Goal: Check status: Check status

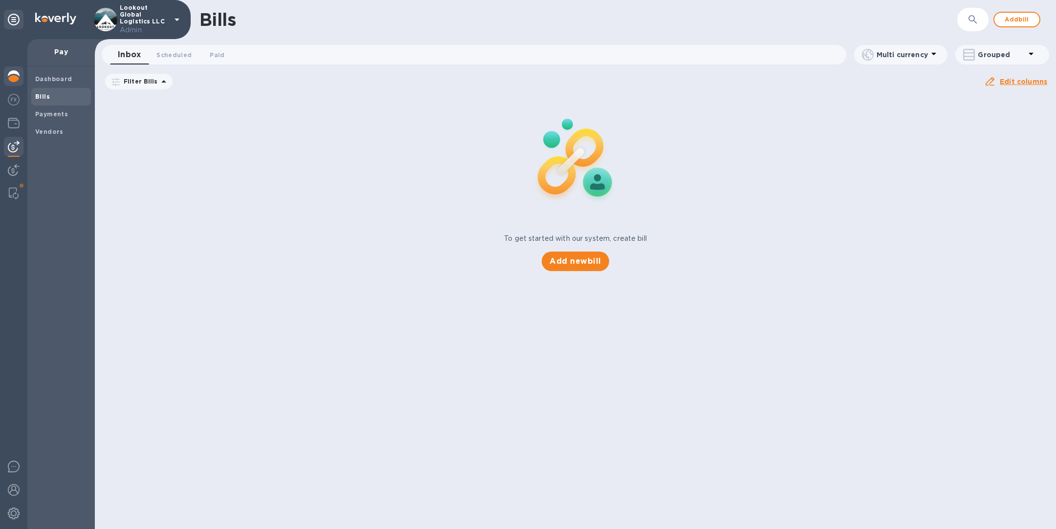
click at [12, 75] on img at bounding box center [14, 76] width 12 height 12
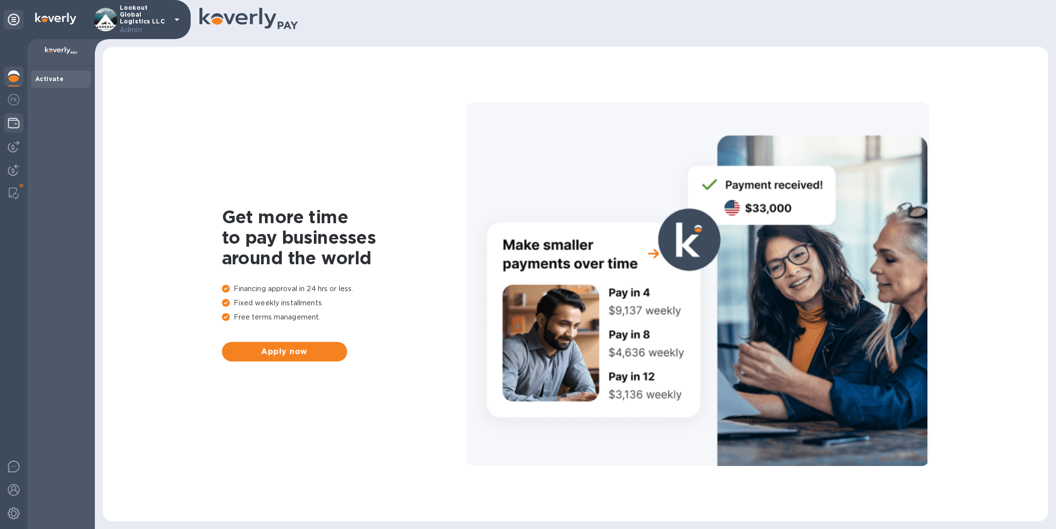
click at [17, 118] on img at bounding box center [14, 123] width 12 height 12
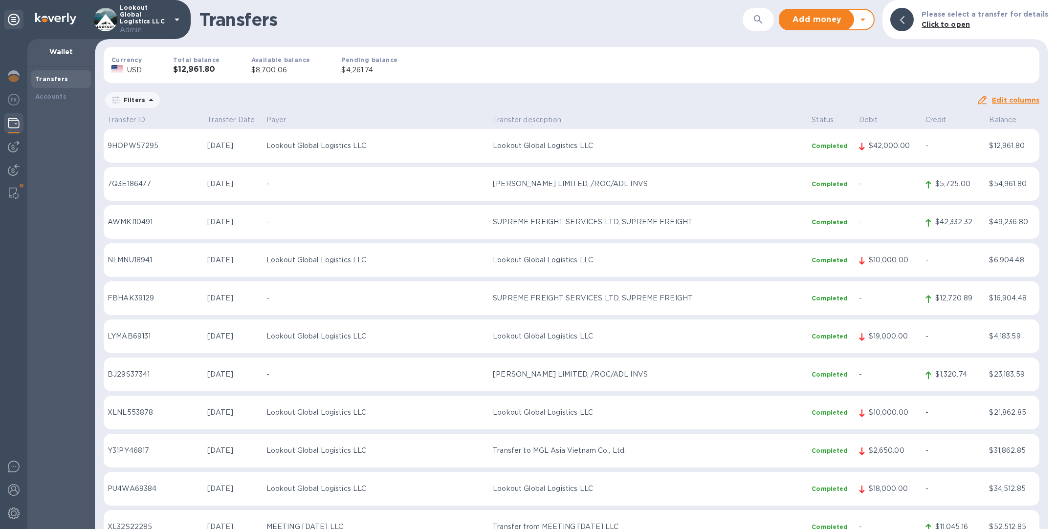
click at [768, 340] on p "Lookout Global Logistics LLC" at bounding box center [648, 336] width 311 height 10
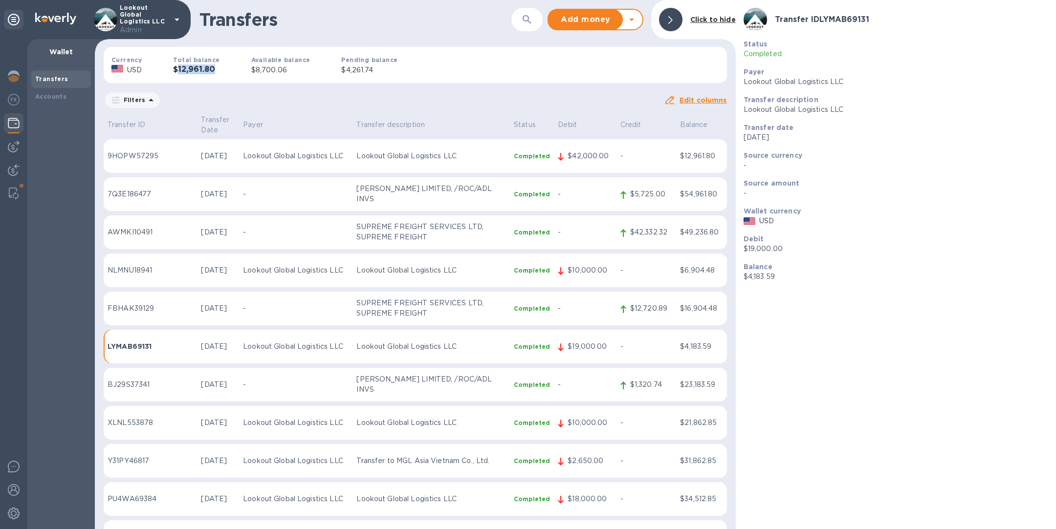
drag, startPoint x: 176, startPoint y: 68, endPoint x: 229, endPoint y: 70, distance: 52.4
click at [228, 70] on div "Total balance $12,961.80" at bounding box center [196, 65] width 78 height 52
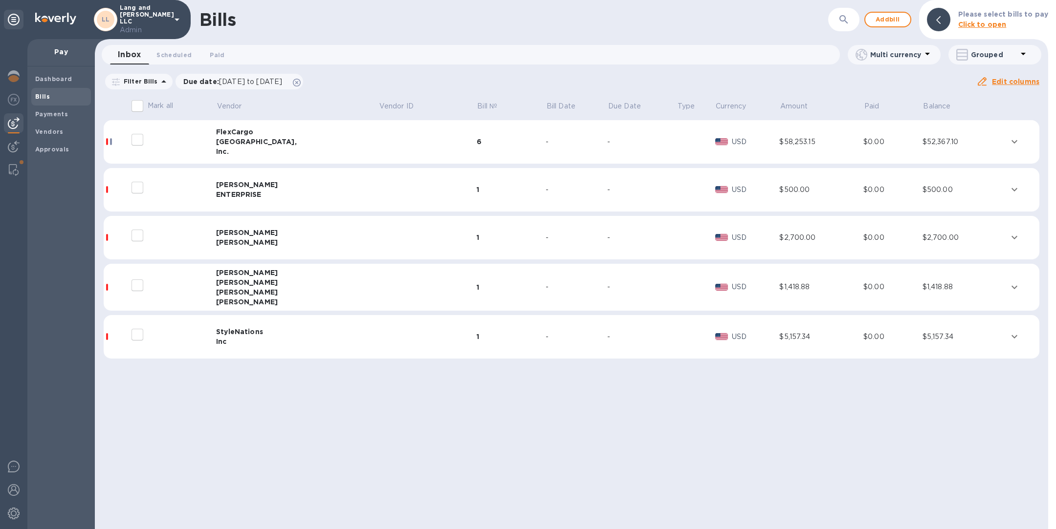
click at [847, 22] on icon "button" at bounding box center [844, 20] width 12 height 12
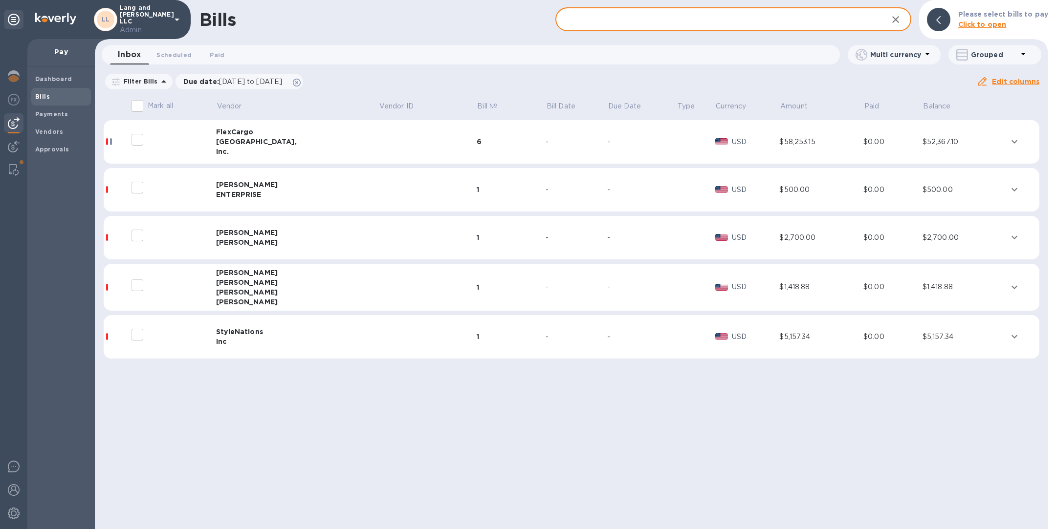
paste input "Hogues Enterprise"
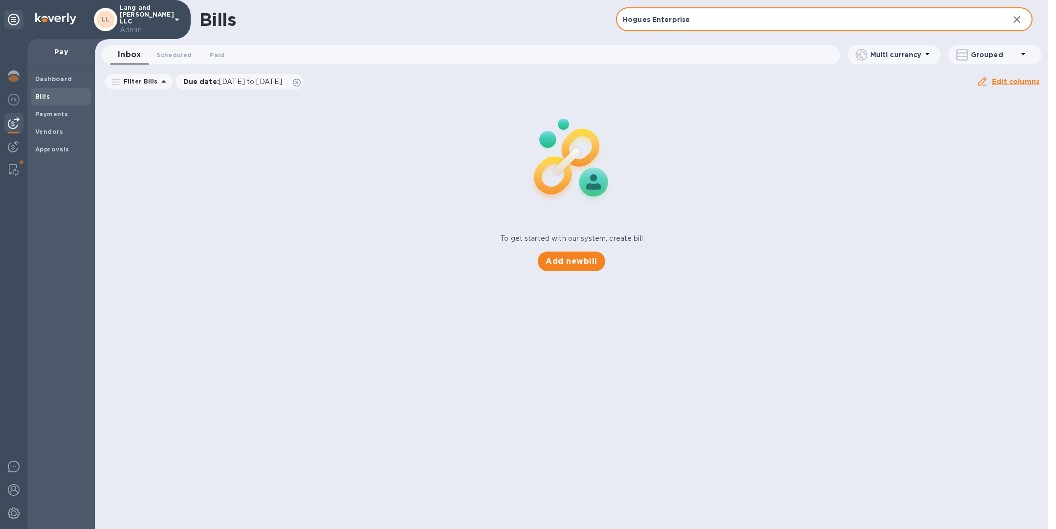
click at [649, 21] on input "Hogues Enterprise" at bounding box center [808, 20] width 385 height 24
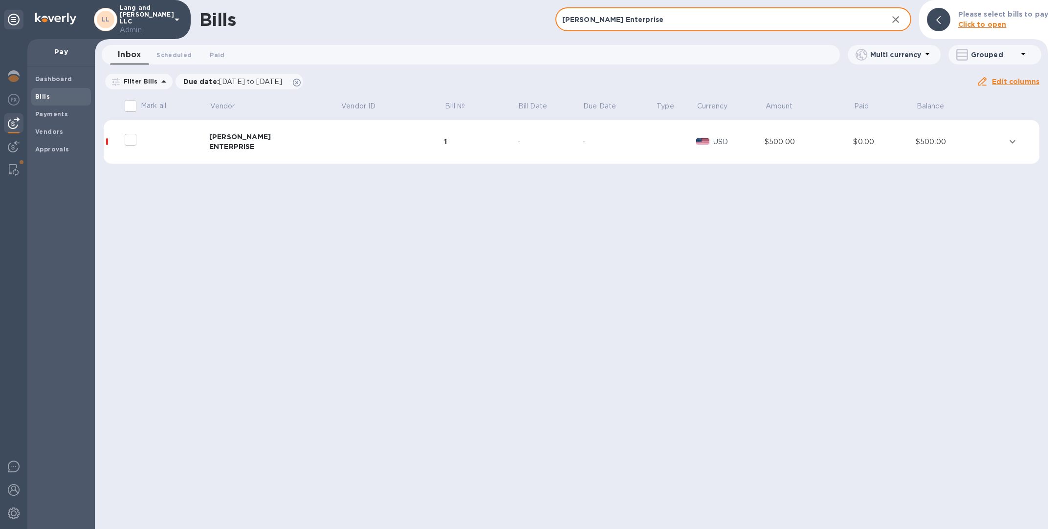
type input "Hogue's Enterprise"
click at [340, 154] on td at bounding box center [392, 142] width 104 height 44
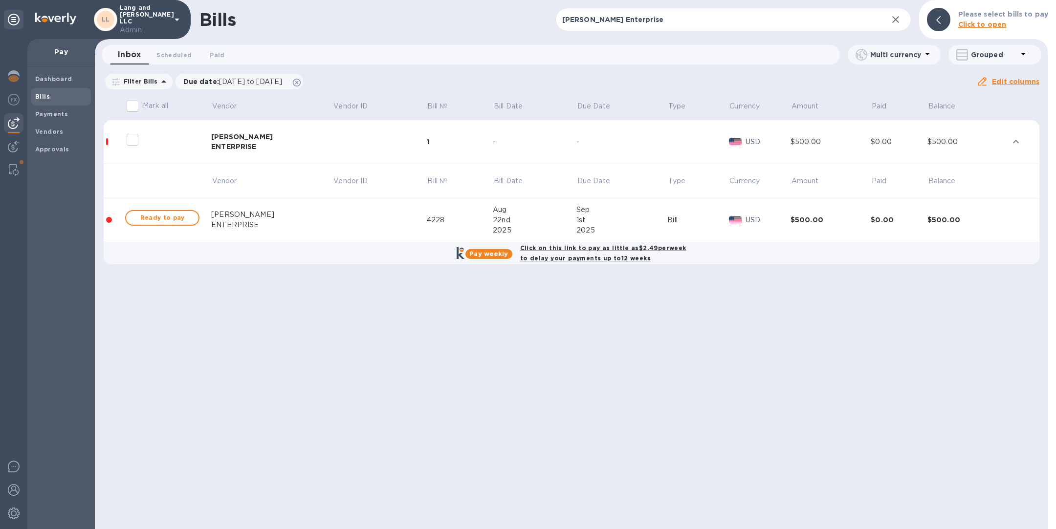
click at [387, 224] on td at bounding box center [380, 220] width 94 height 44
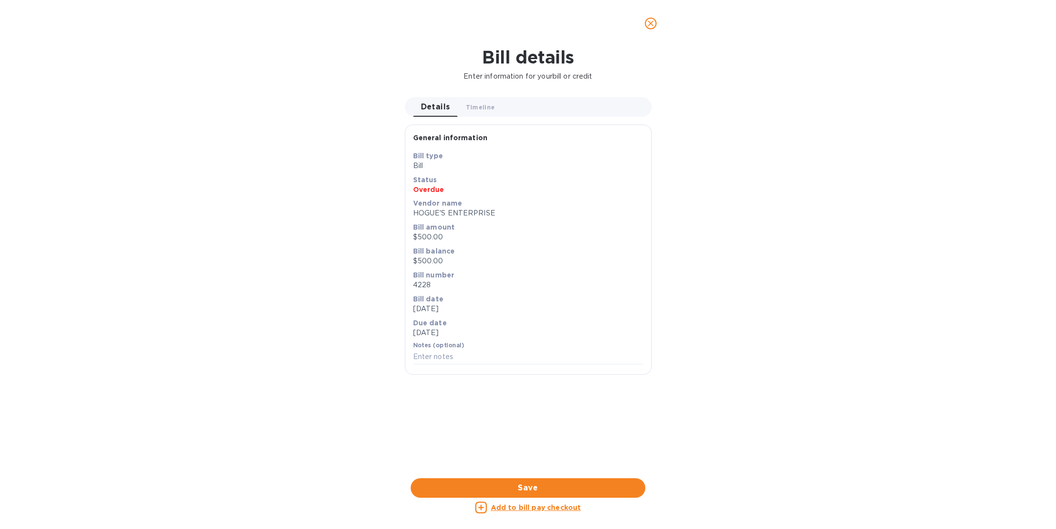
click at [651, 25] on icon "close" at bounding box center [651, 24] width 10 height 10
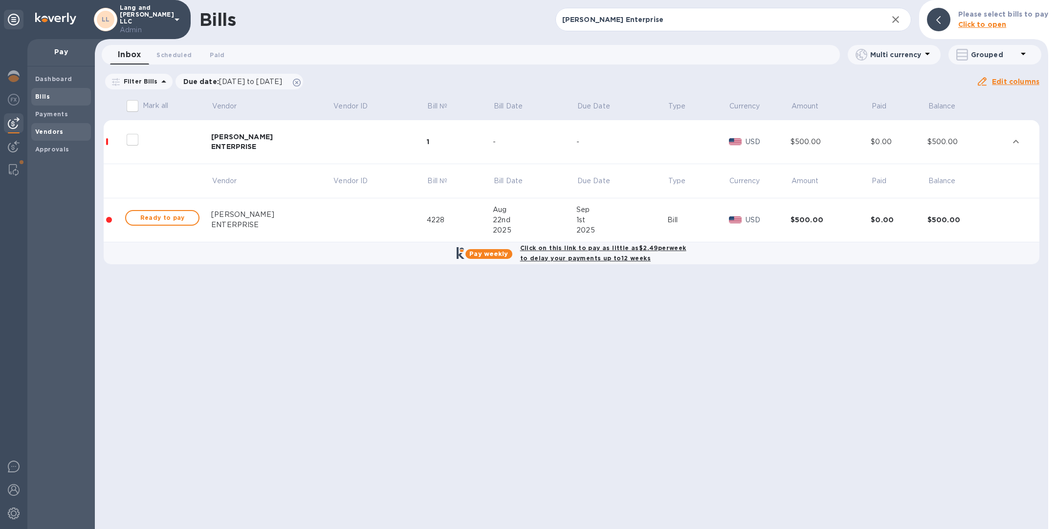
click at [47, 131] on b "Vendors" at bounding box center [49, 131] width 28 height 7
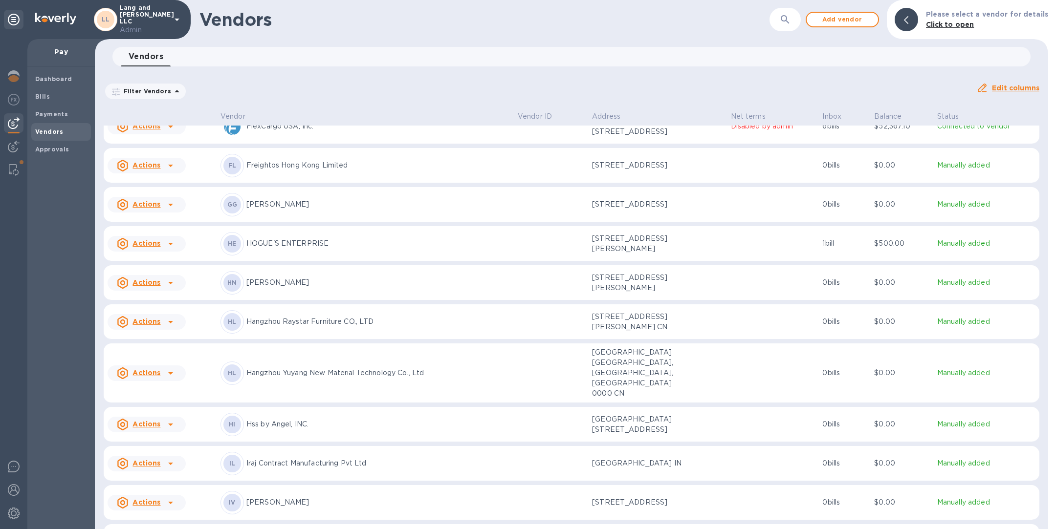
click at [364, 249] on p "HOGUE'S ENTERPRISE" at bounding box center [377, 244] width 263 height 10
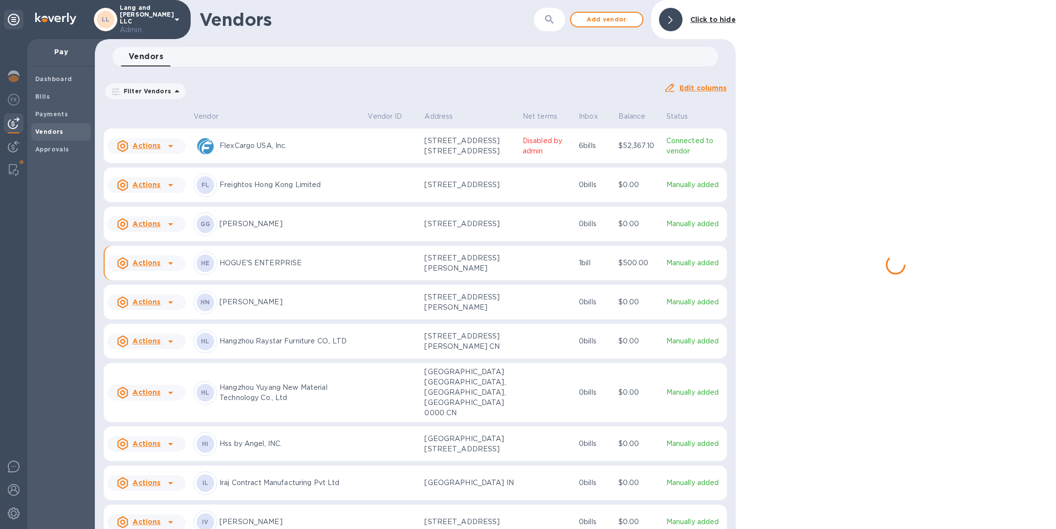
scroll to position [537, 0]
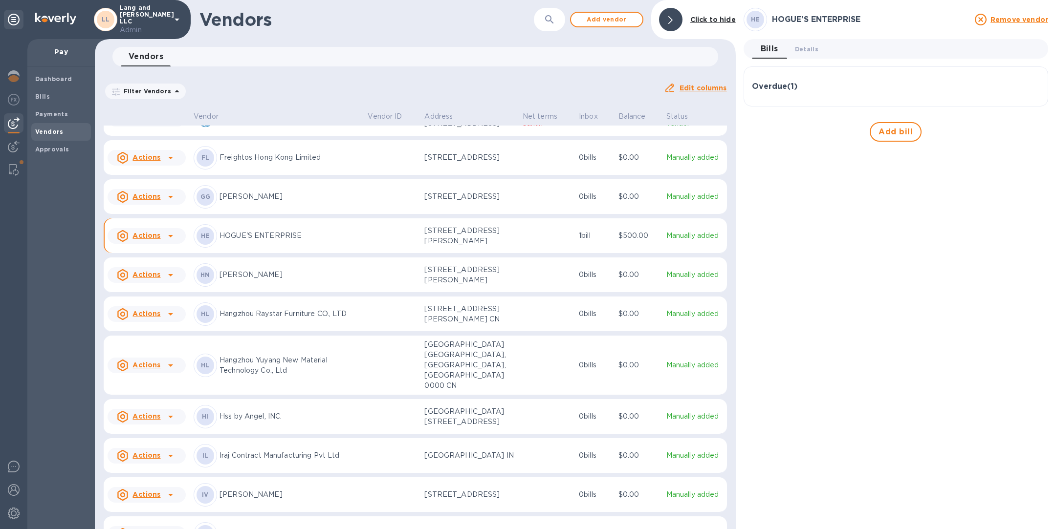
click at [829, 82] on div "Overdue ( 1 )" at bounding box center [896, 86] width 288 height 9
click at [1031, 131] on icon "button" at bounding box center [1030, 134] width 3 height 6
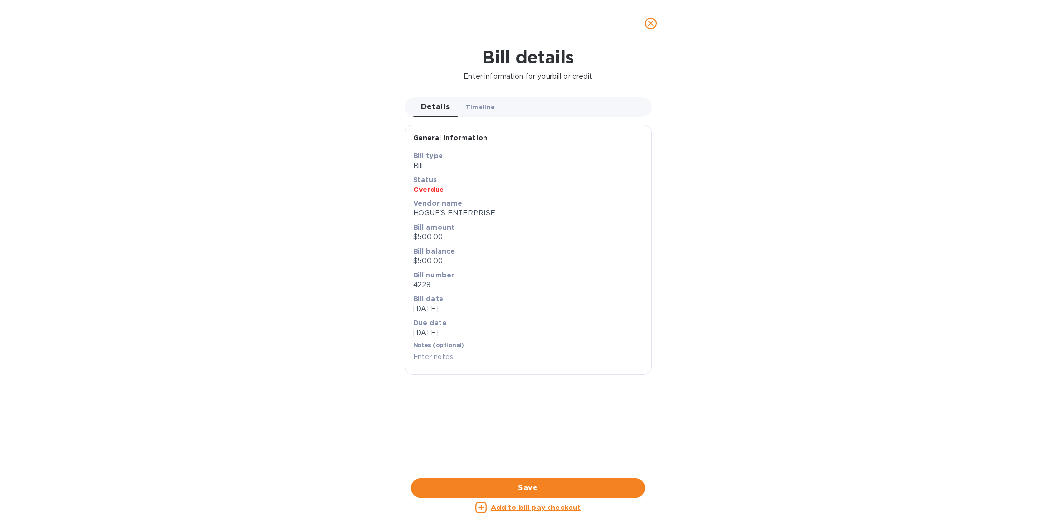
click at [466, 104] on span "Timeline 0" at bounding box center [480, 107] width 29 height 10
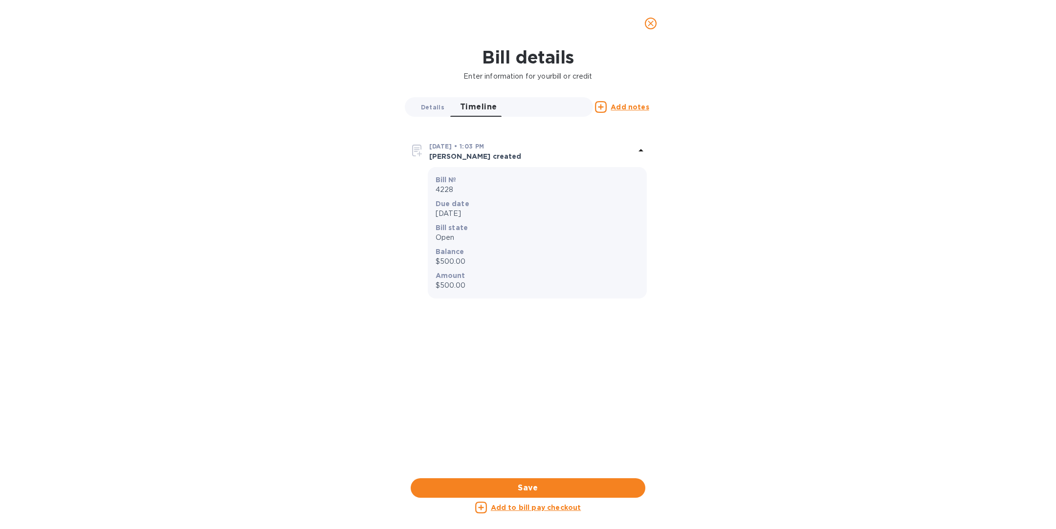
click at [430, 107] on span "Details 0" at bounding box center [432, 107] width 23 height 10
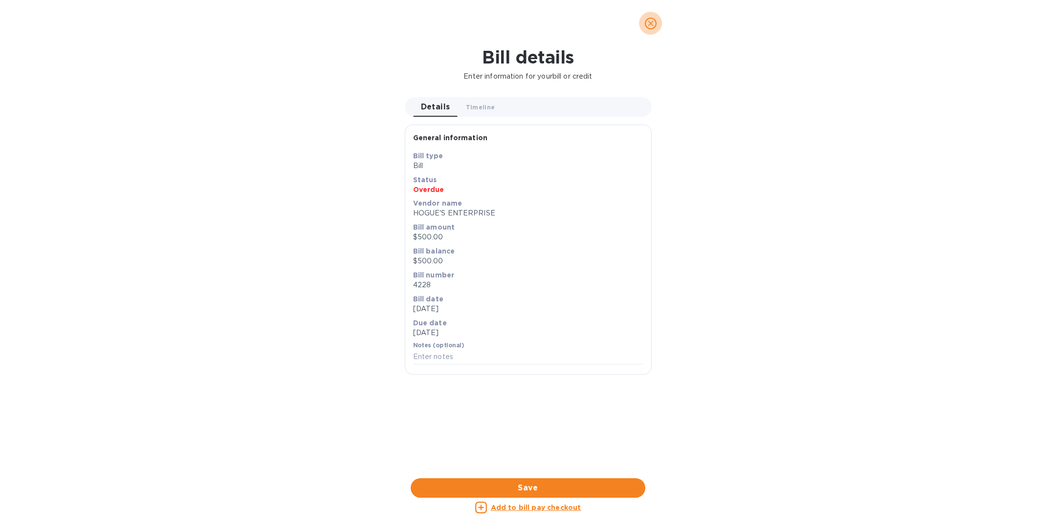
click at [650, 22] on icon "close" at bounding box center [651, 24] width 10 height 10
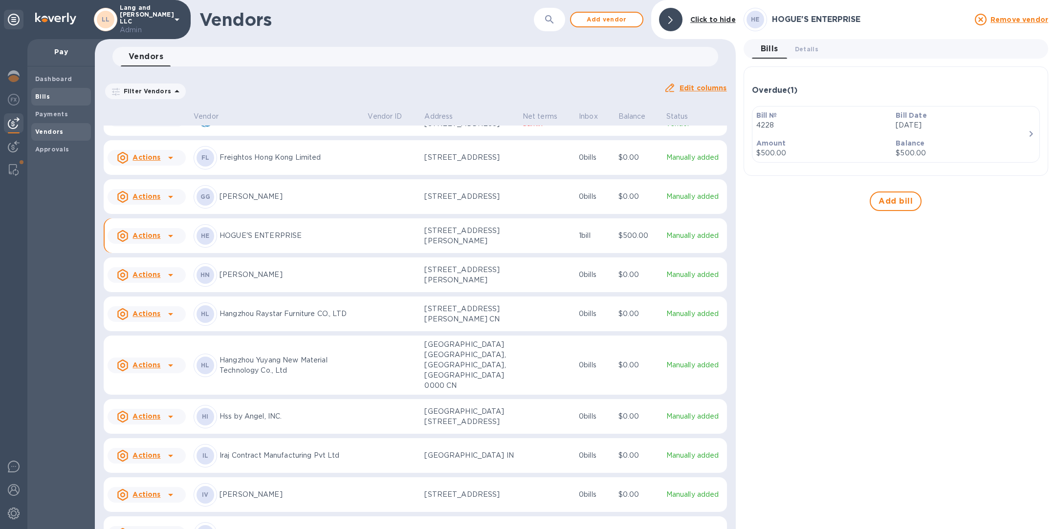
click at [57, 89] on div "Bills" at bounding box center [61, 97] width 60 height 18
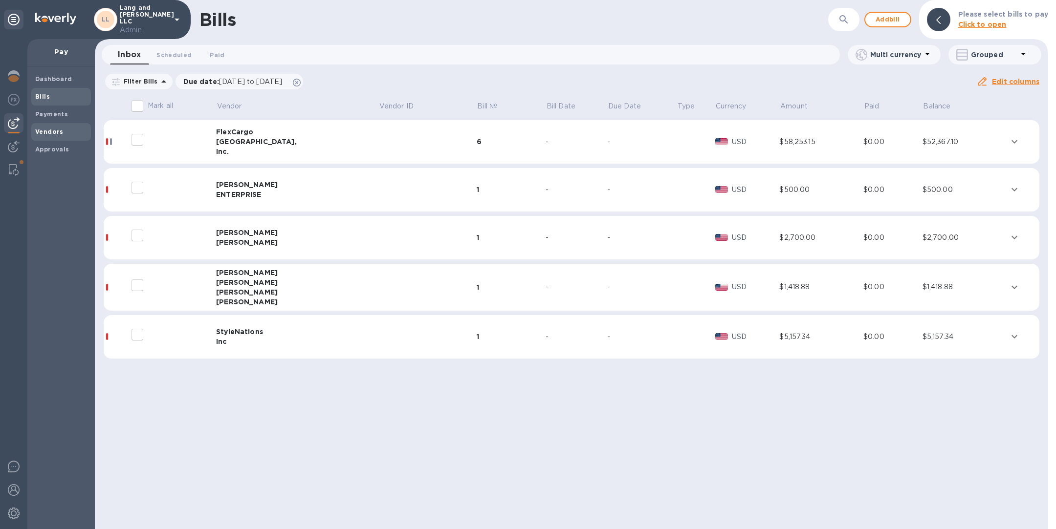
click at [47, 132] on b "Vendors" at bounding box center [49, 131] width 28 height 7
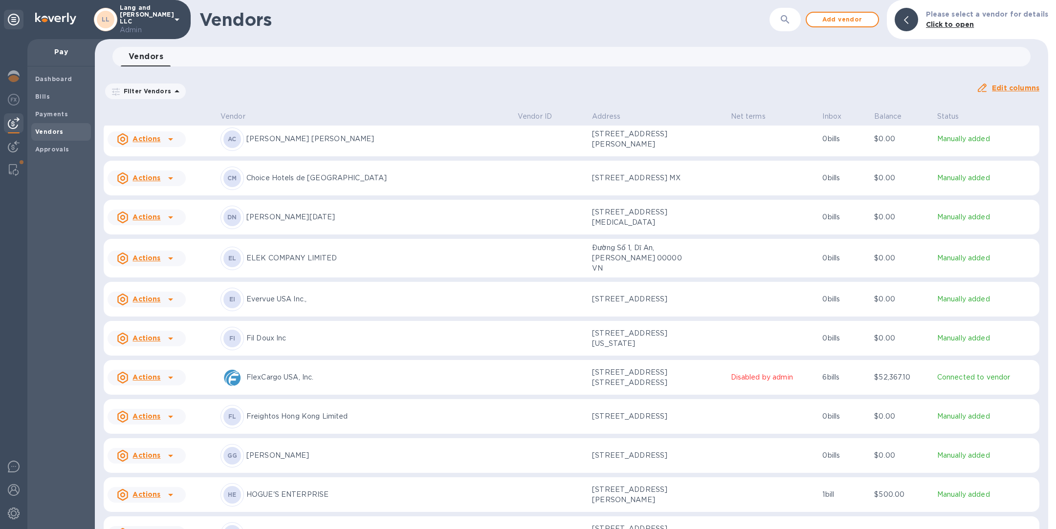
scroll to position [240, 0]
click at [66, 97] on span "Bills" at bounding box center [61, 97] width 52 height 10
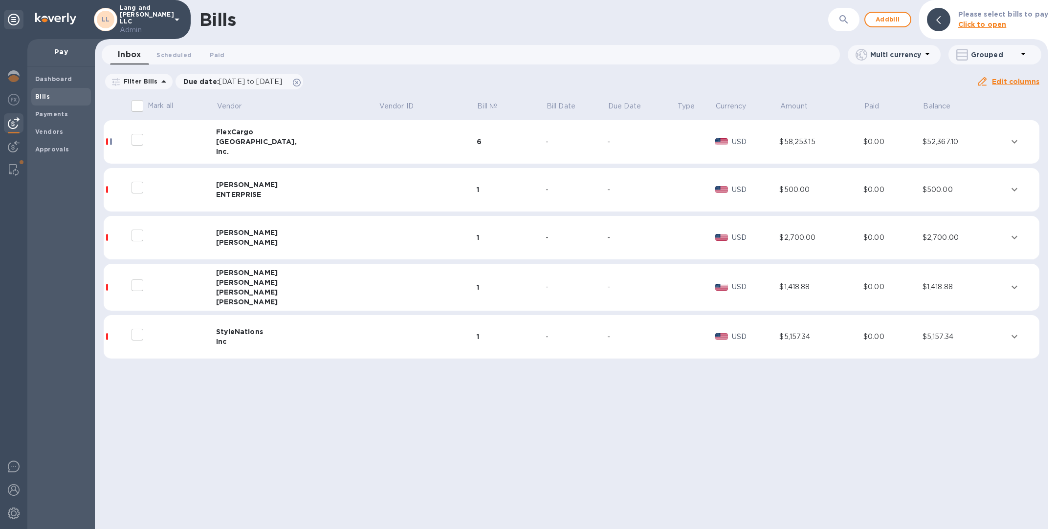
click at [378, 195] on td at bounding box center [427, 190] width 98 height 44
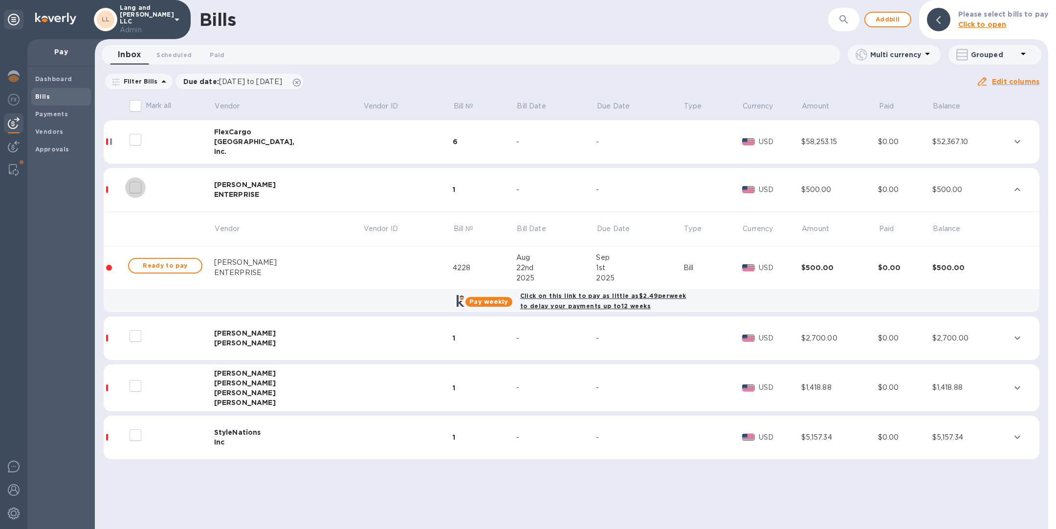
click at [136, 187] on input "decorative checkbox" at bounding box center [135, 187] width 21 height 21
click at [137, 189] on input "decorative checkbox" at bounding box center [135, 187] width 21 height 21
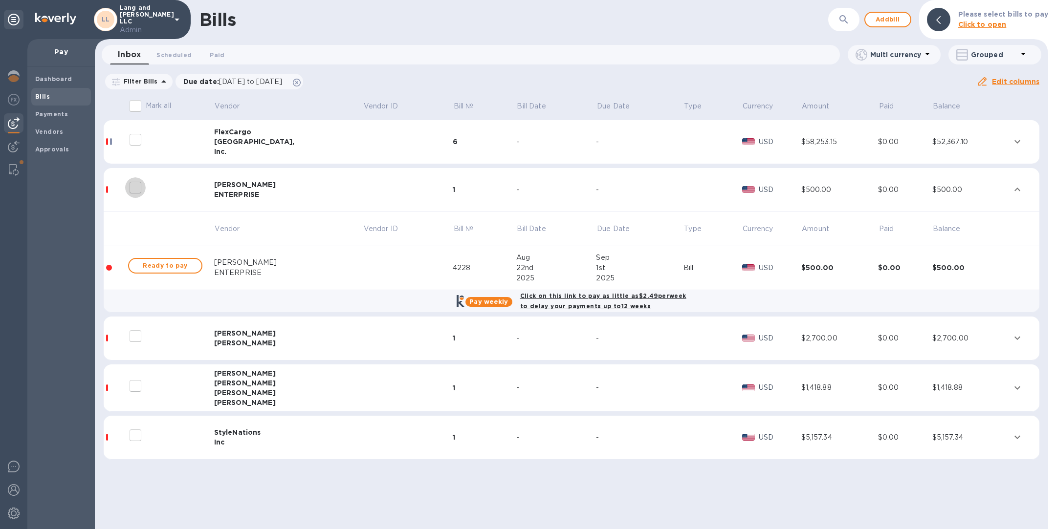
checkbox input "false"
click at [15, 148] on img at bounding box center [14, 147] width 12 height 12
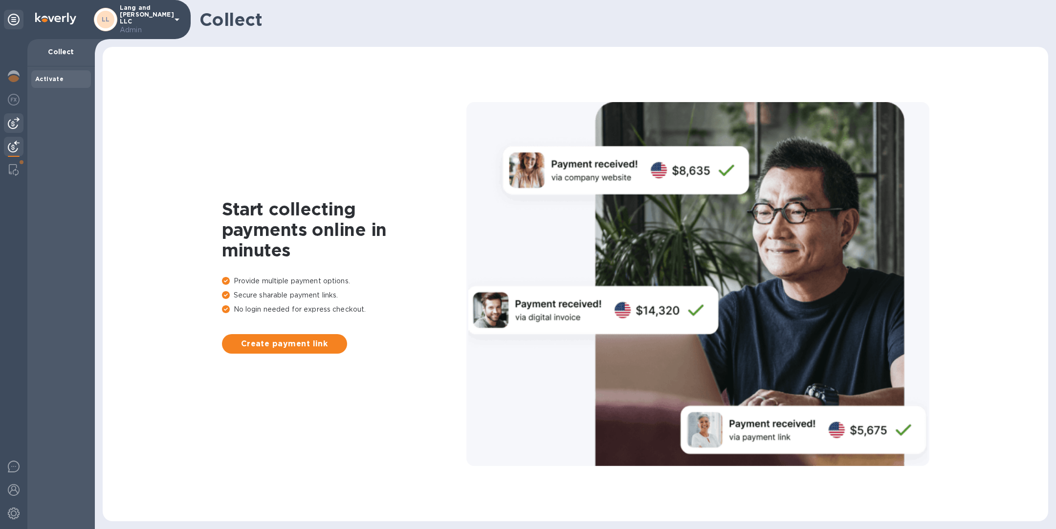
click at [18, 123] on img at bounding box center [14, 123] width 12 height 12
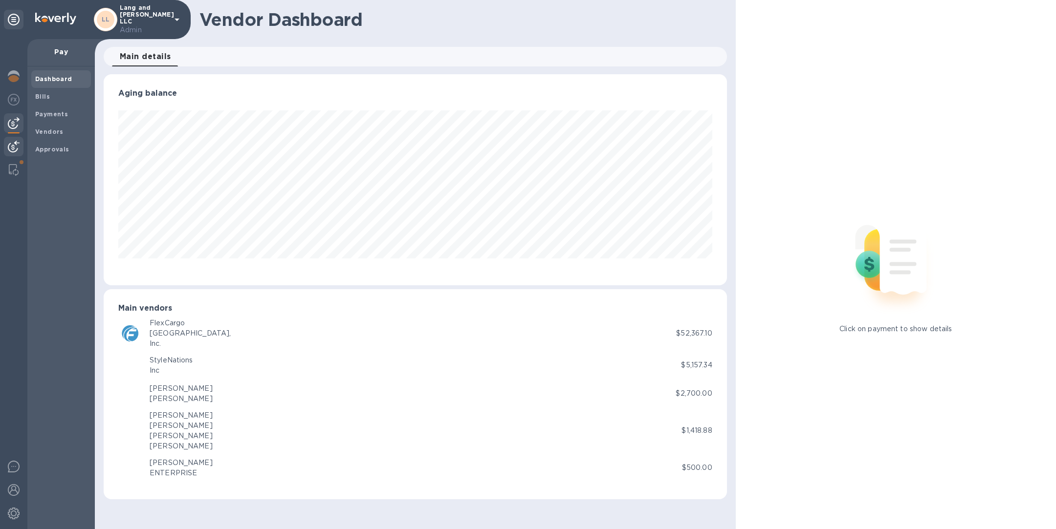
scroll to position [211, 623]
click at [15, 147] on img at bounding box center [14, 147] width 12 height 12
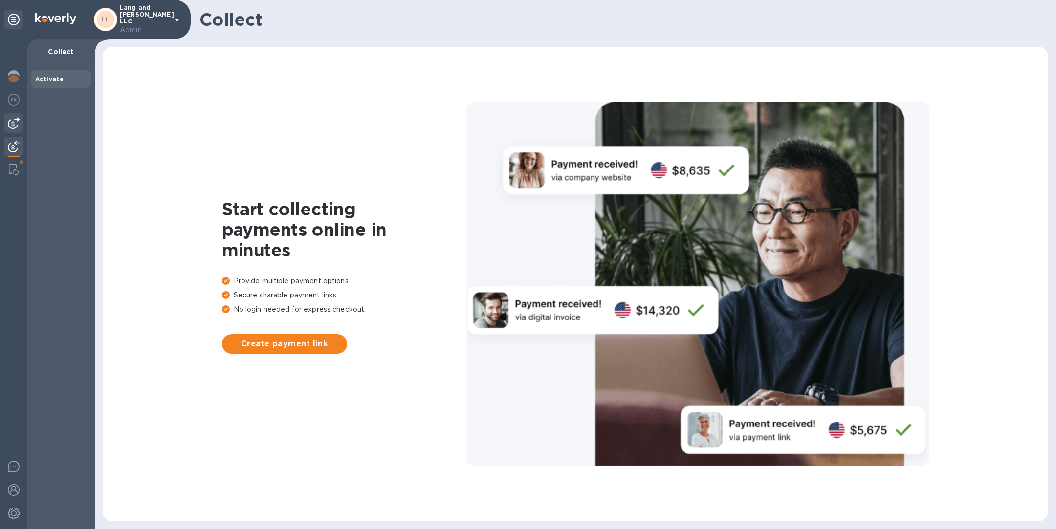
click at [13, 120] on img at bounding box center [14, 123] width 12 height 12
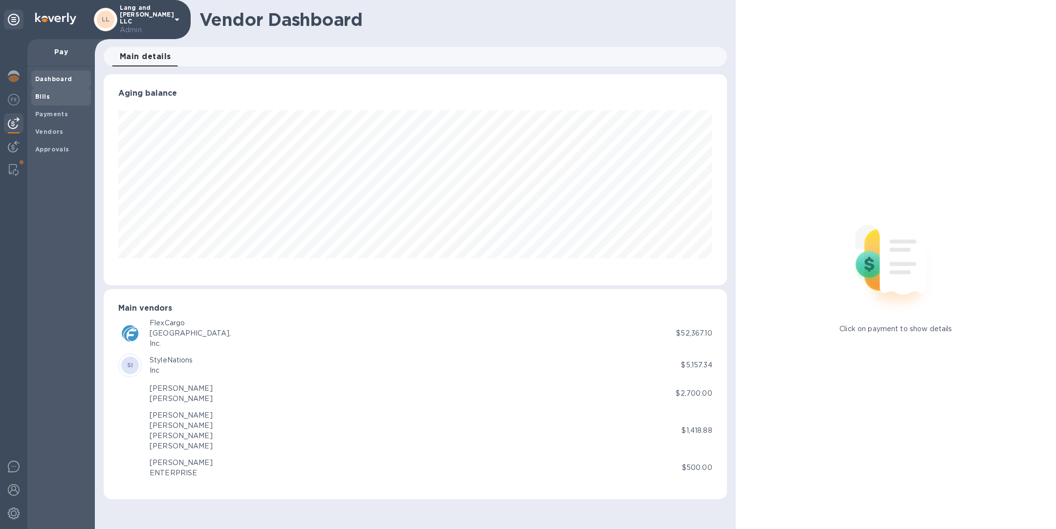
scroll to position [211, 623]
click at [55, 92] on span "Bills" at bounding box center [61, 97] width 52 height 10
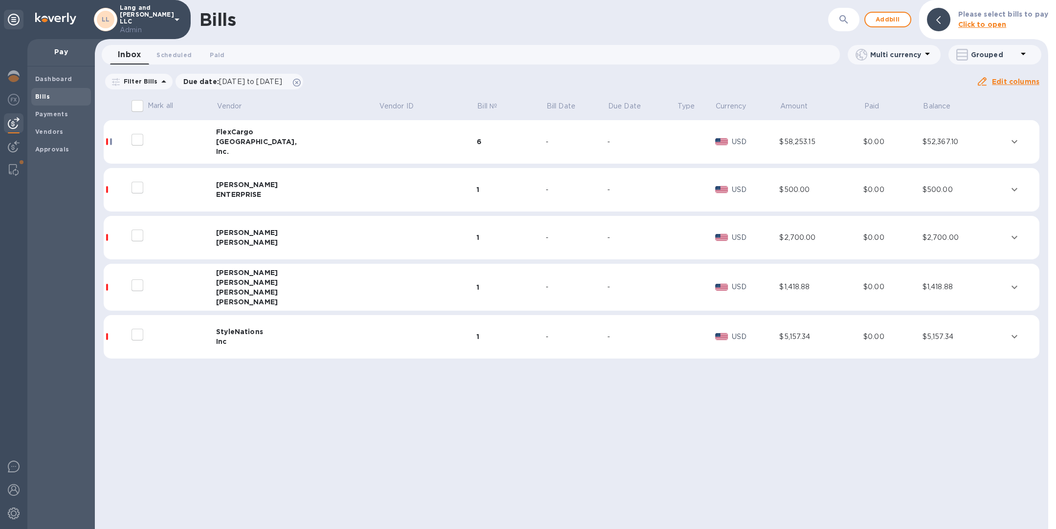
click at [279, 151] on div "Inc." at bounding box center [297, 152] width 162 height 10
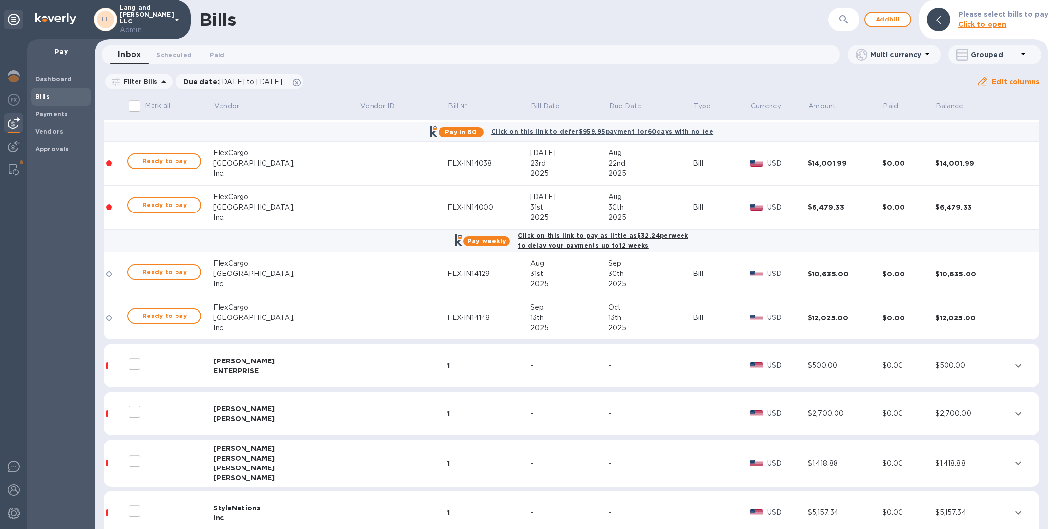
scroll to position [204, 0]
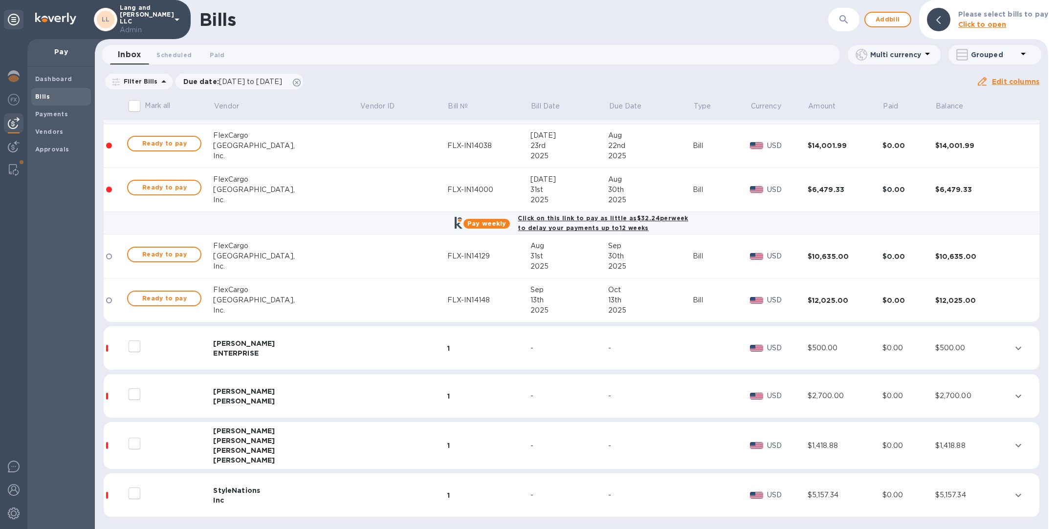
click at [276, 345] on div "HOGUE'S" at bounding box center [286, 344] width 146 height 10
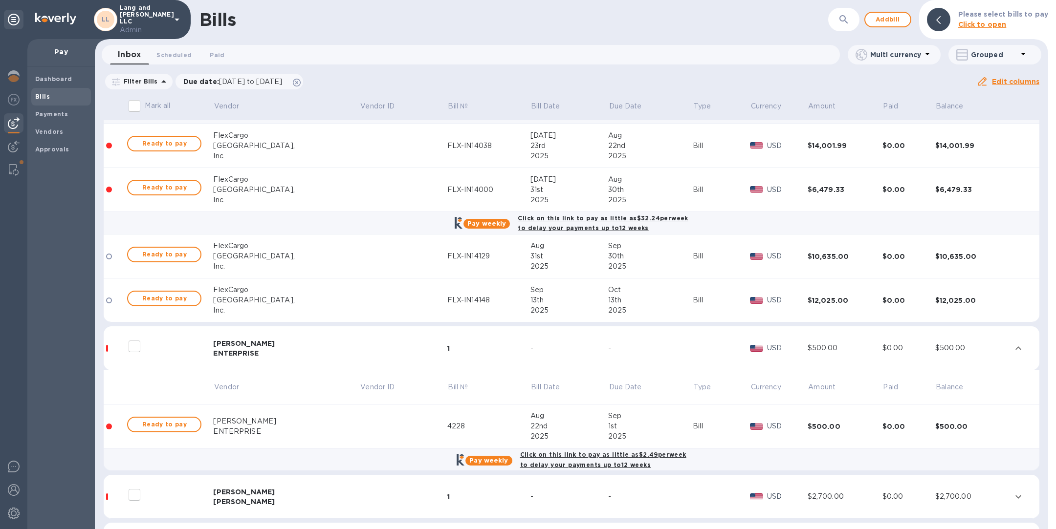
scroll to position [305, 0]
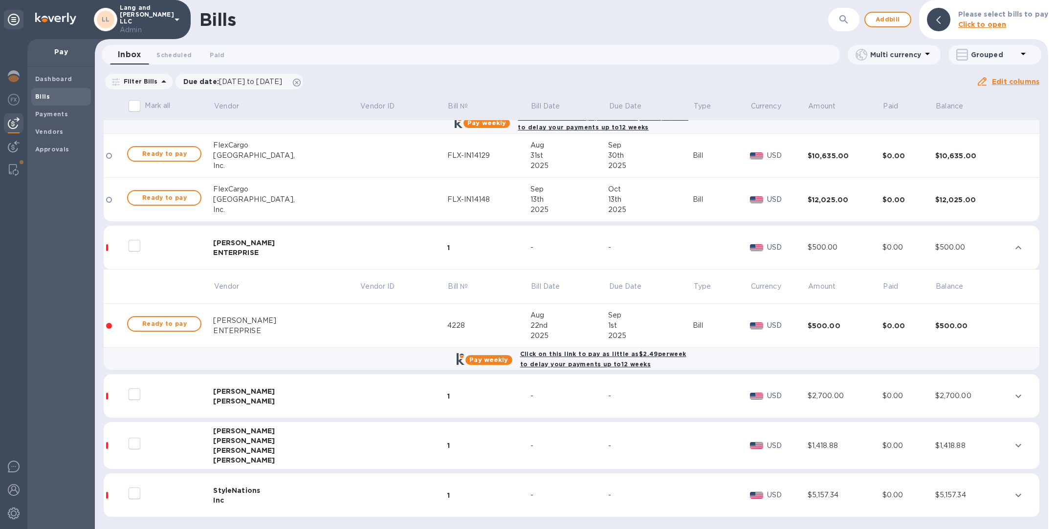
click at [261, 405] on td "Angelo Mora" at bounding box center [286, 396] width 146 height 44
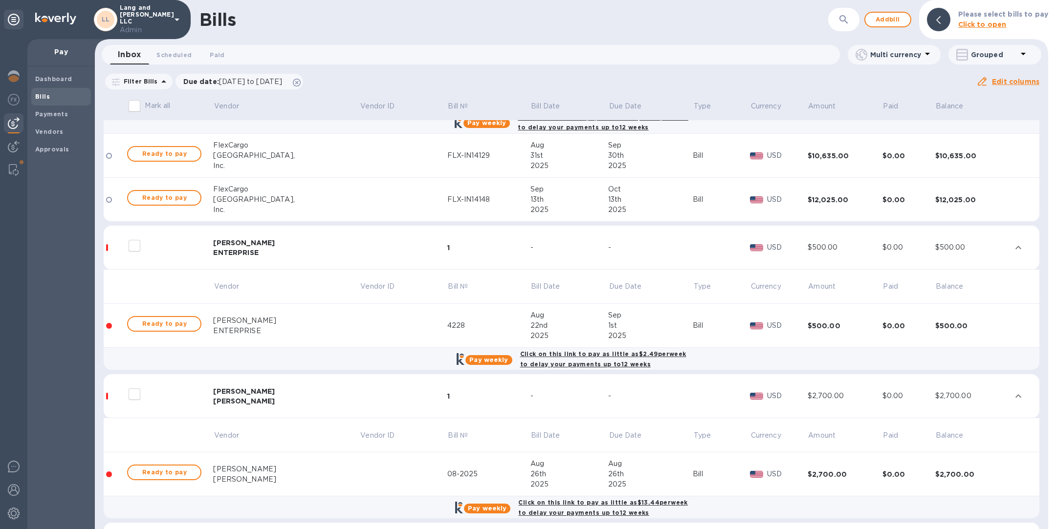
scroll to position [405, 0]
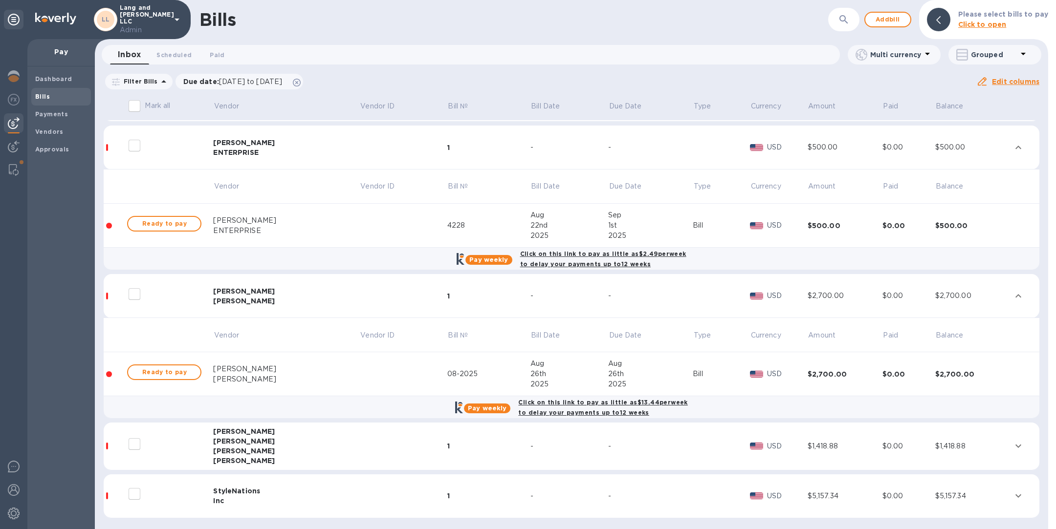
click at [274, 453] on div "Aragon" at bounding box center [286, 451] width 146 height 10
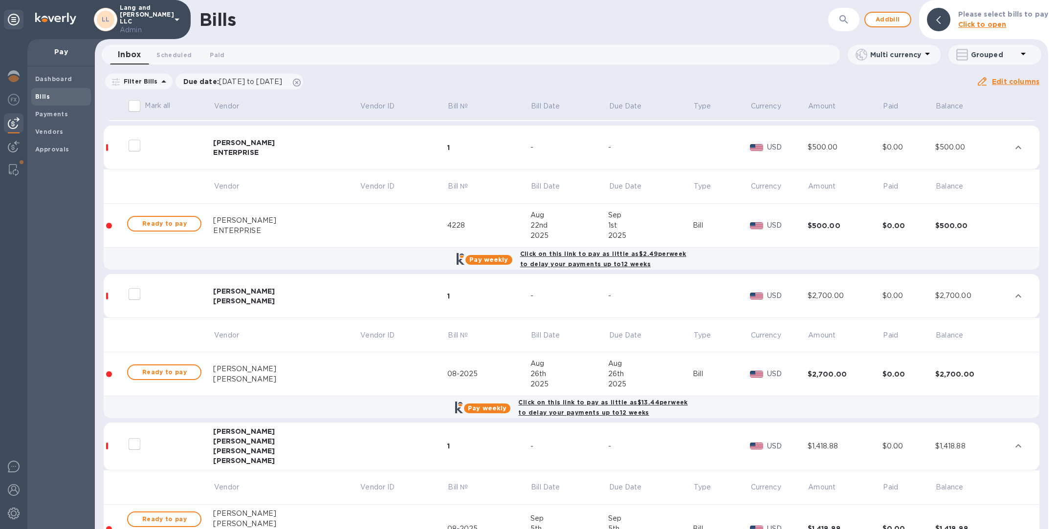
scroll to position [511, 0]
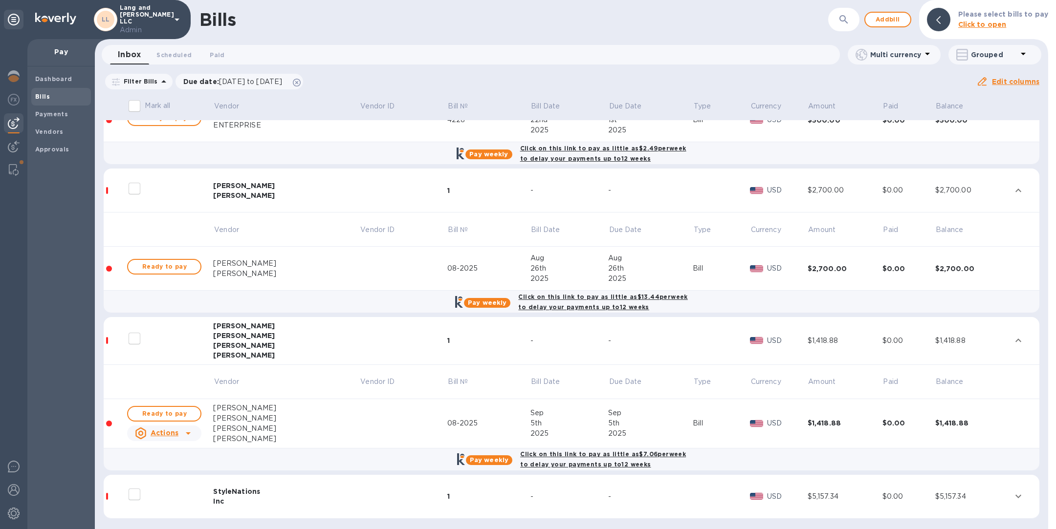
click at [235, 497] on div "Inc" at bounding box center [286, 502] width 146 height 10
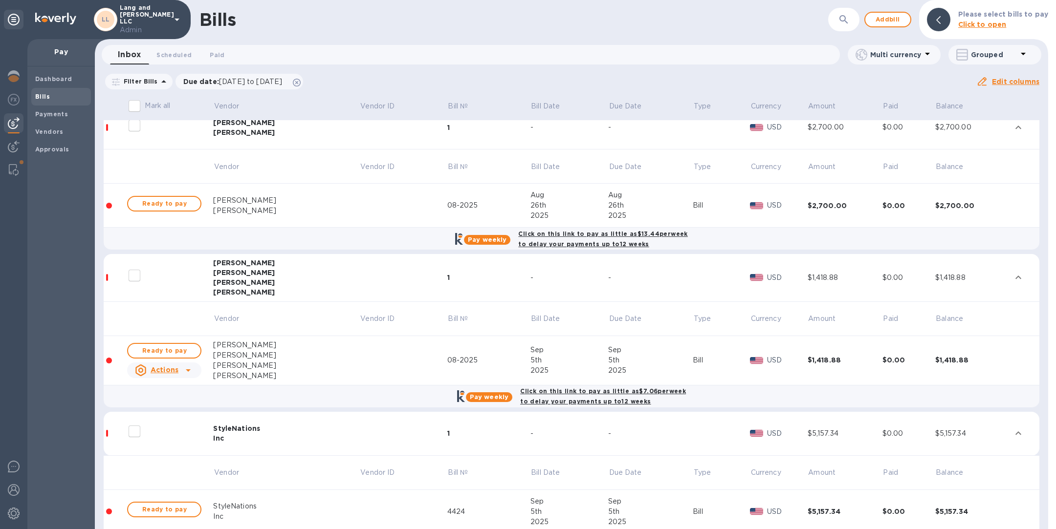
scroll to position [611, 0]
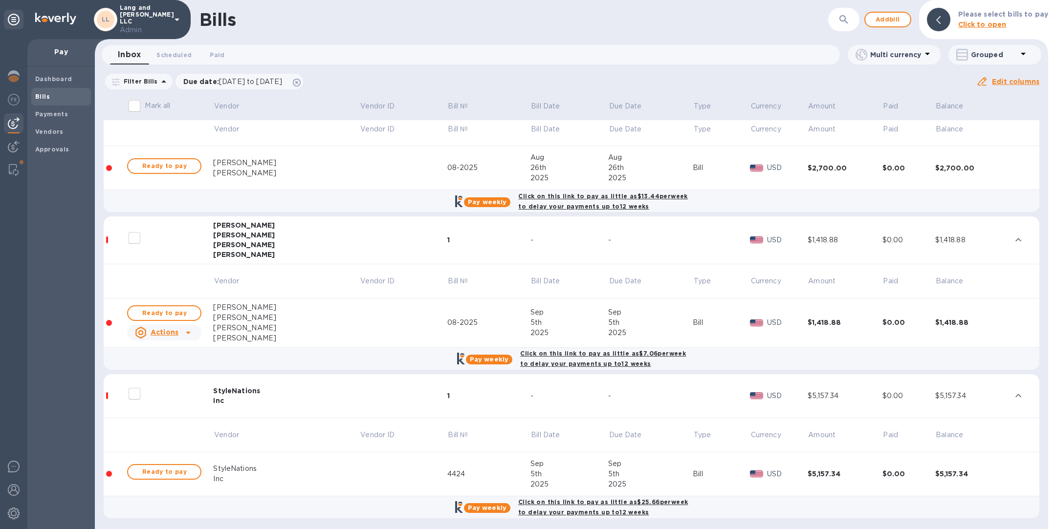
click at [188, 327] on icon at bounding box center [188, 333] width 12 height 12
click at [407, 324] on div at bounding box center [528, 264] width 1056 height 529
click at [447, 321] on div "08-2025" at bounding box center [488, 323] width 83 height 10
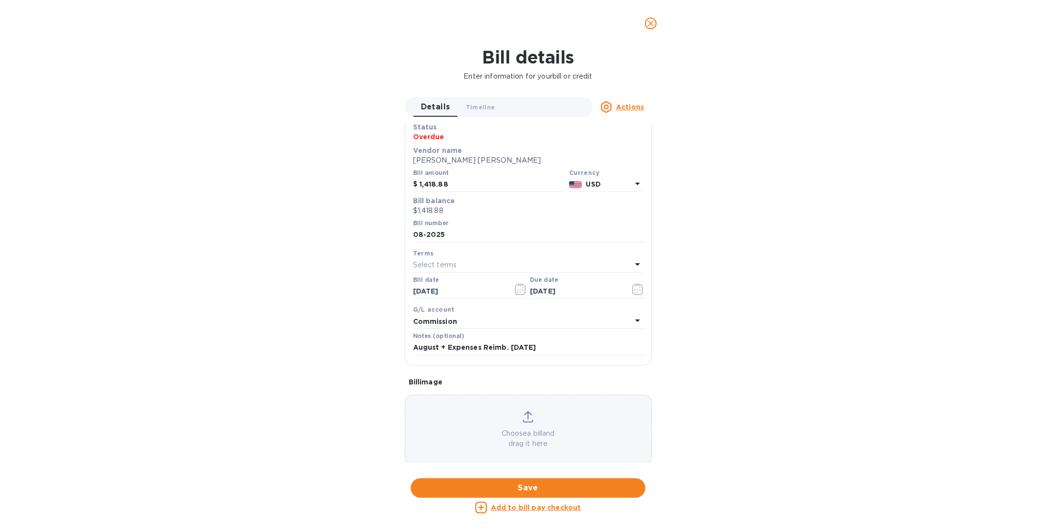
scroll to position [55, 0]
click at [655, 21] on icon "close" at bounding box center [651, 24] width 10 height 10
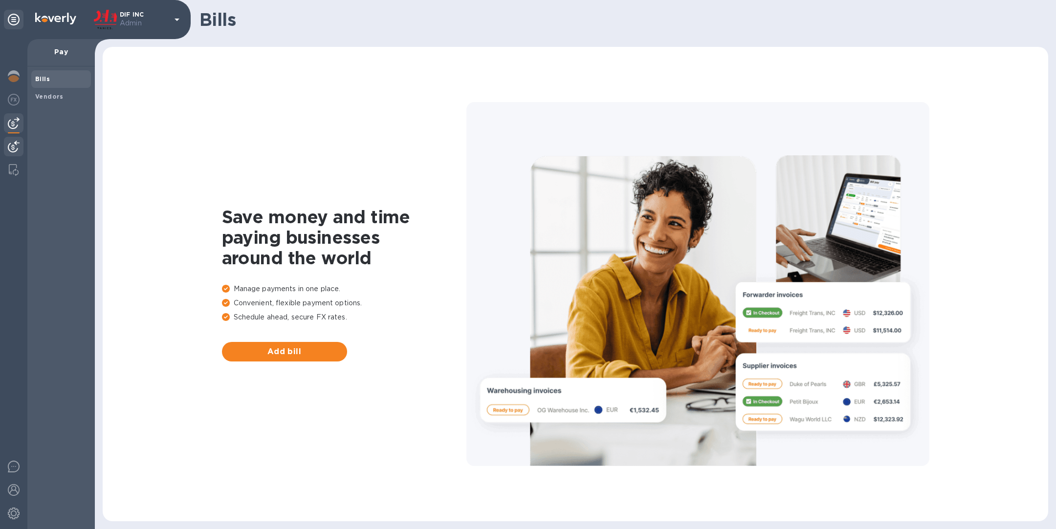
click at [12, 146] on img at bounding box center [14, 147] width 12 height 12
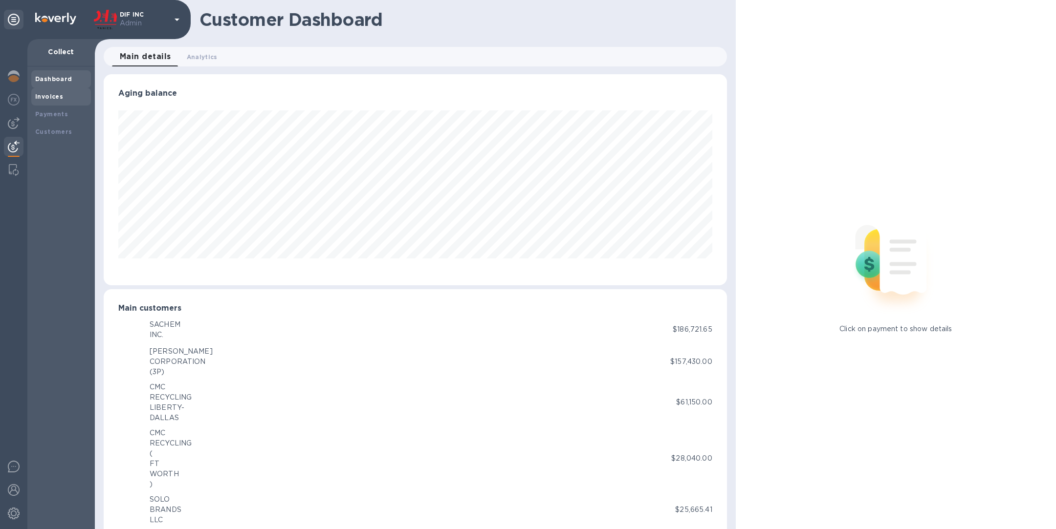
scroll to position [488594, 488186]
click at [56, 92] on div "Invoices" at bounding box center [61, 97] width 52 height 10
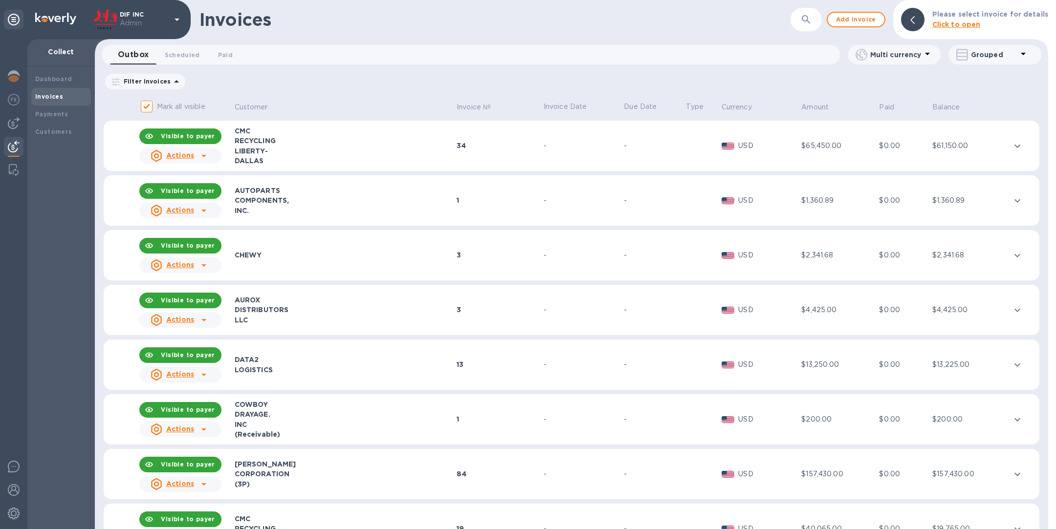
click at [204, 153] on icon at bounding box center [204, 156] width 12 height 12
click at [348, 148] on div at bounding box center [528, 264] width 1056 height 529
click at [336, 154] on div "LIBERTY-" at bounding box center [344, 151] width 219 height 10
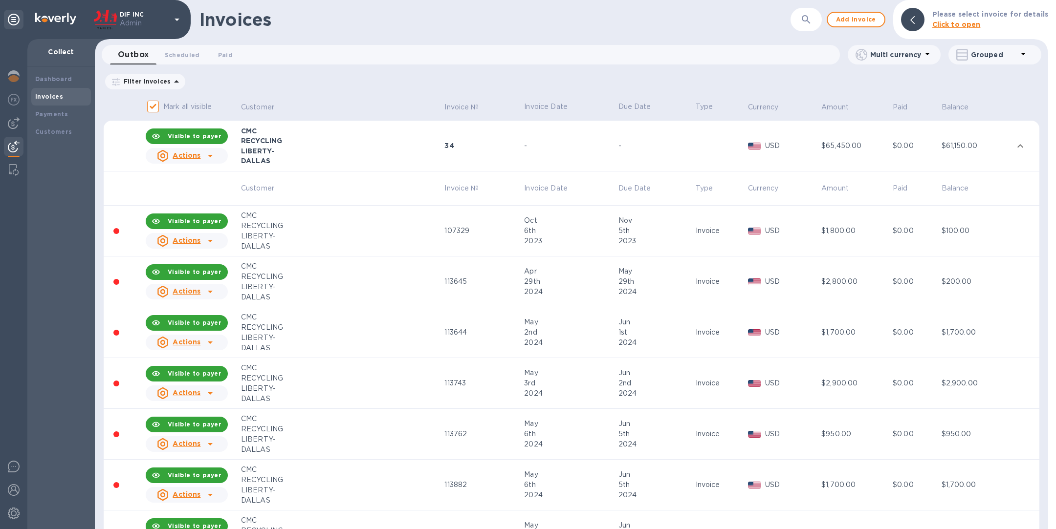
click at [185, 239] on u "Actions" at bounding box center [187, 241] width 28 height 8
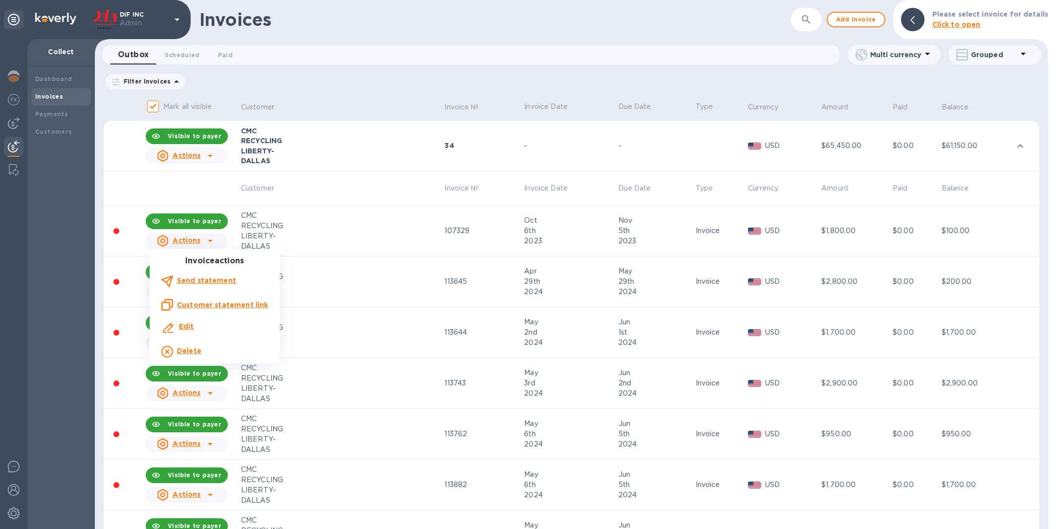
click at [88, 196] on div at bounding box center [528, 264] width 1056 height 529
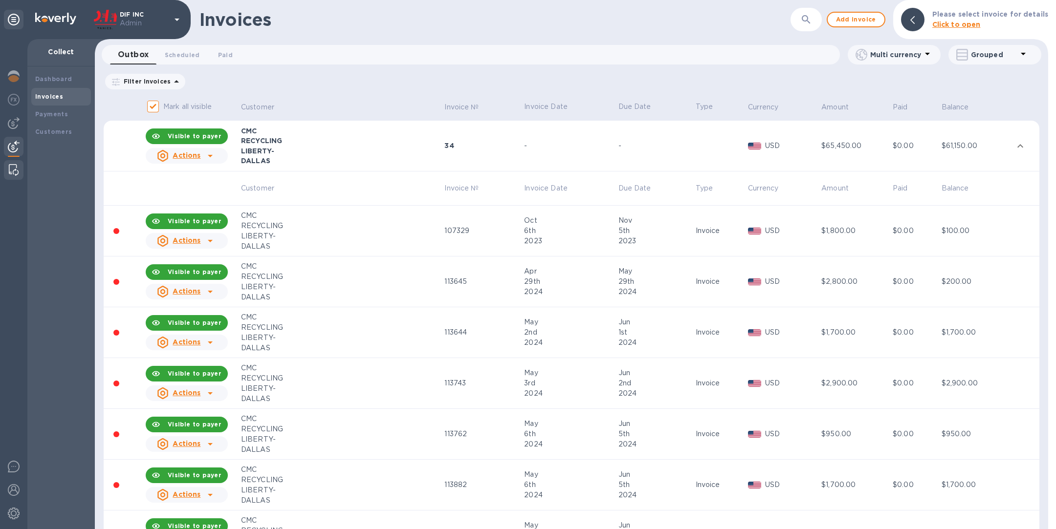
click at [5, 175] on div at bounding box center [14, 170] width 18 height 20
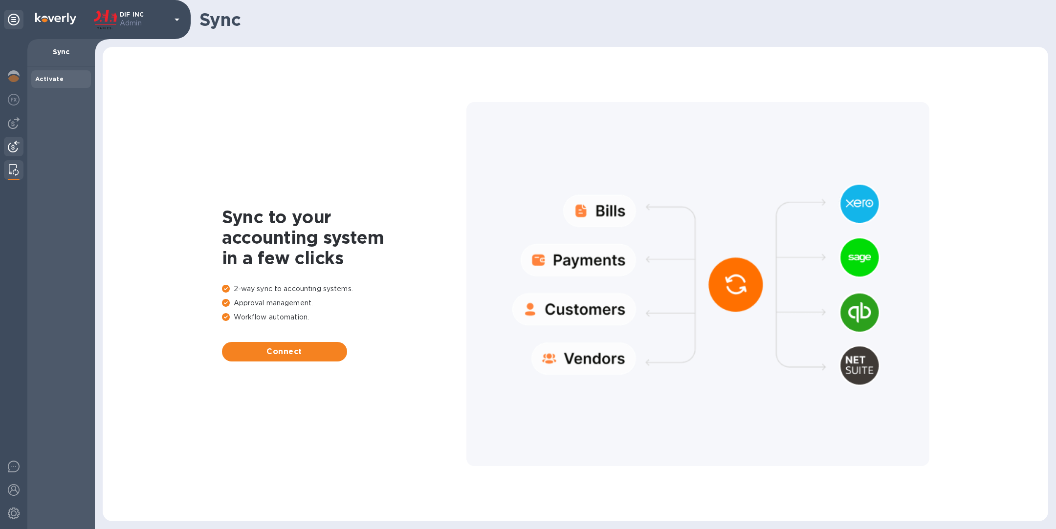
click at [19, 145] on img at bounding box center [14, 147] width 12 height 12
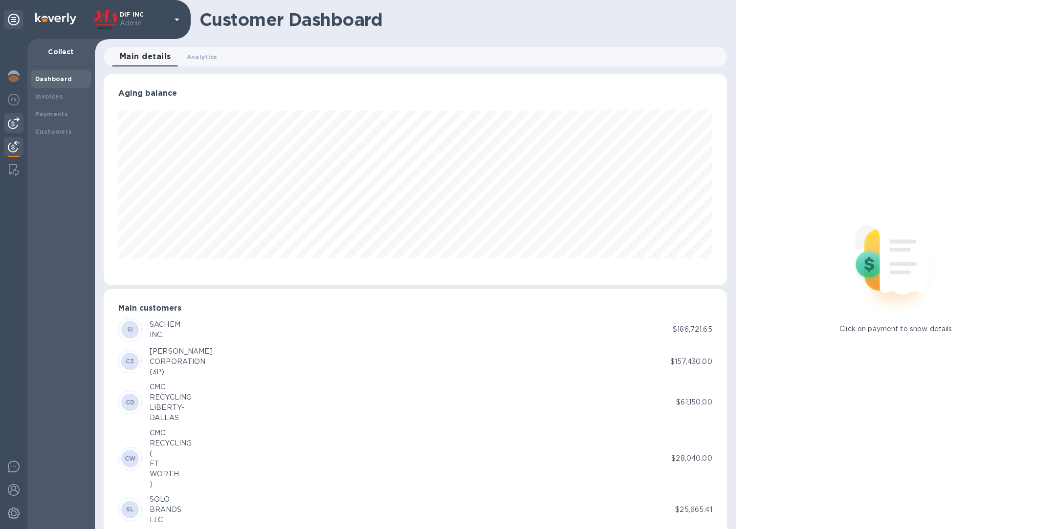
scroll to position [488594, 488186]
click at [18, 119] on img at bounding box center [14, 123] width 12 height 12
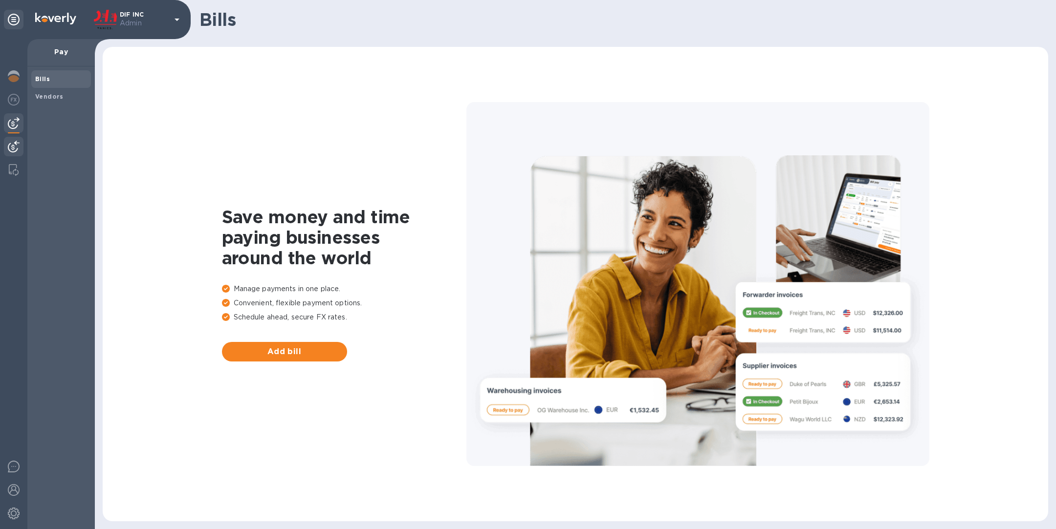
click at [14, 148] on img at bounding box center [14, 147] width 12 height 12
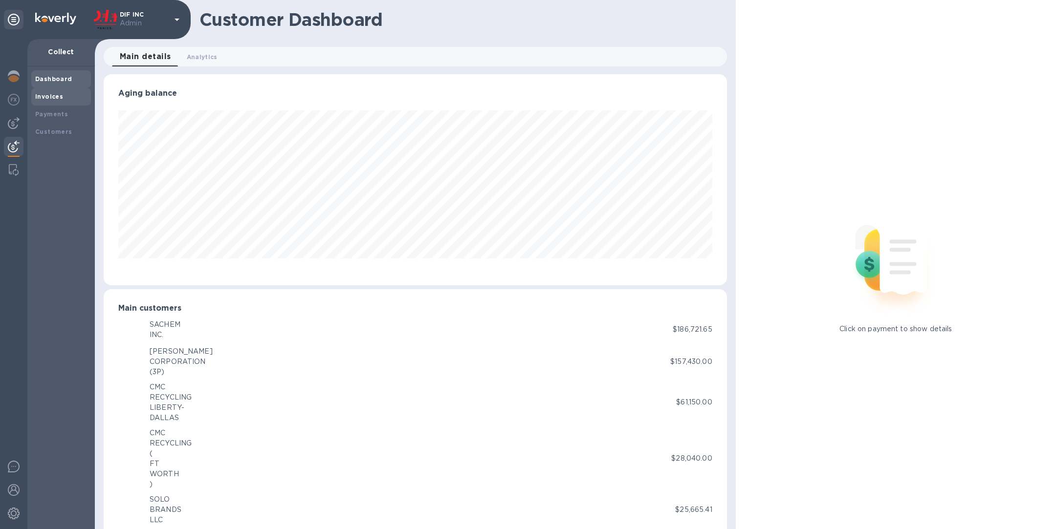
scroll to position [488594, 488186]
click at [51, 94] on b "Invoices" at bounding box center [49, 96] width 28 height 7
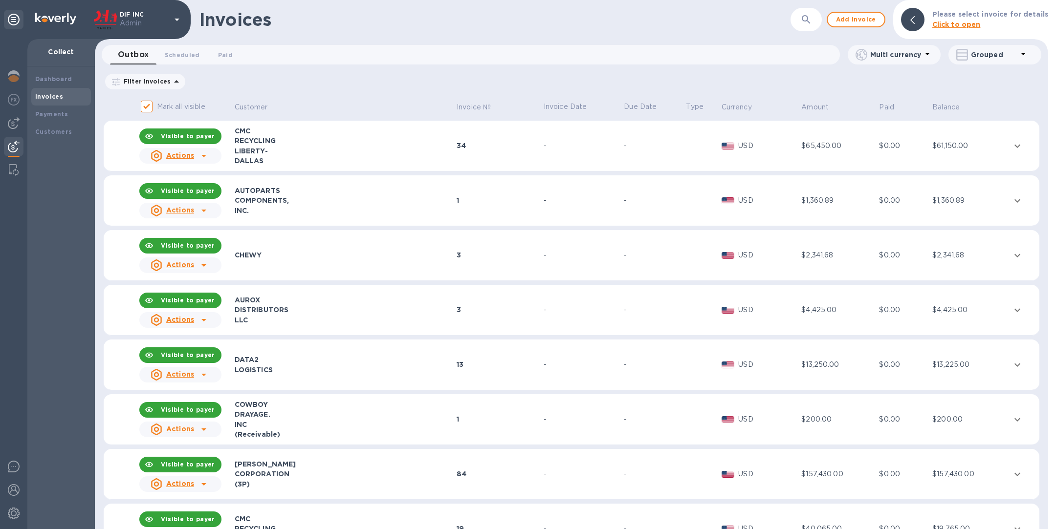
click at [293, 196] on div "COMPONENTS," at bounding box center [344, 201] width 219 height 10
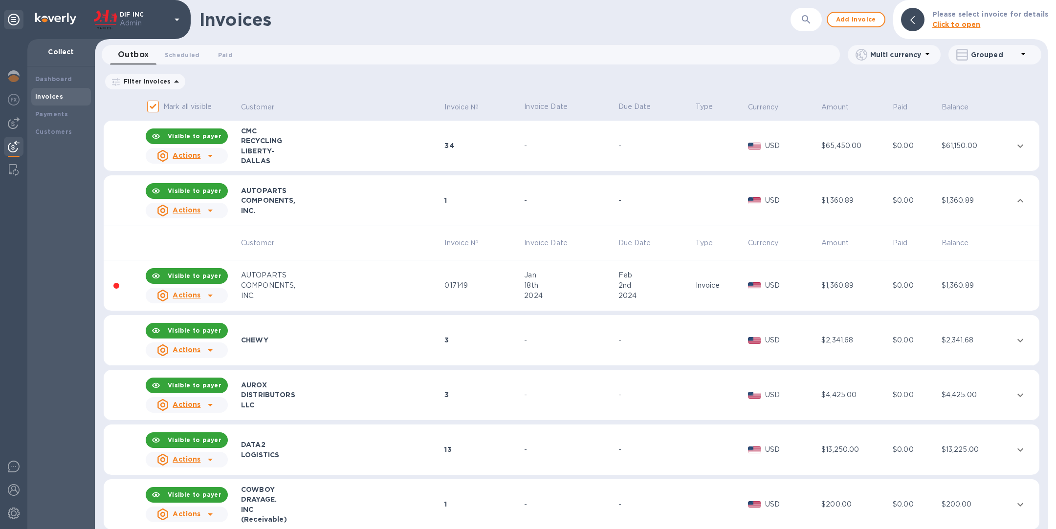
click at [200, 294] on u "Actions" at bounding box center [187, 295] width 28 height 8
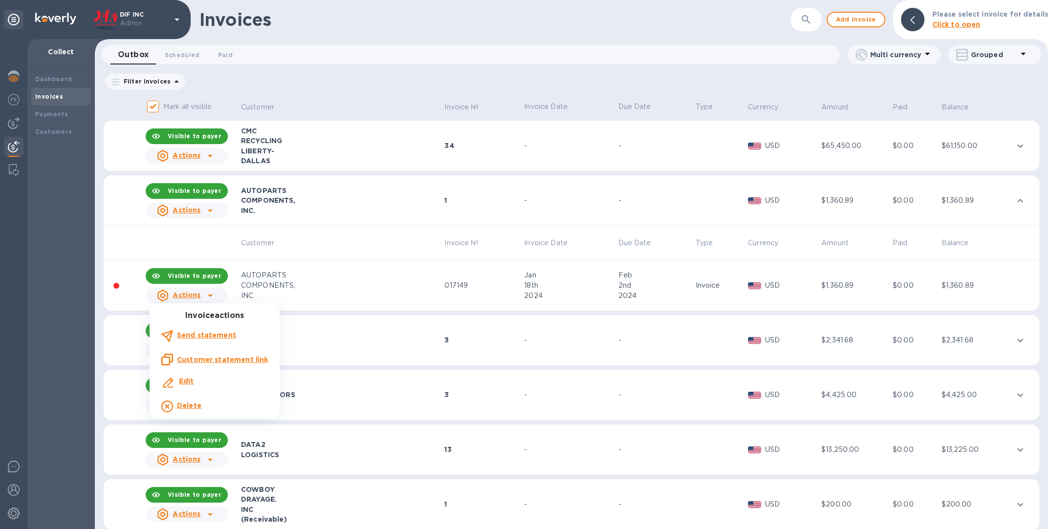
click at [355, 289] on div at bounding box center [528, 264] width 1056 height 529
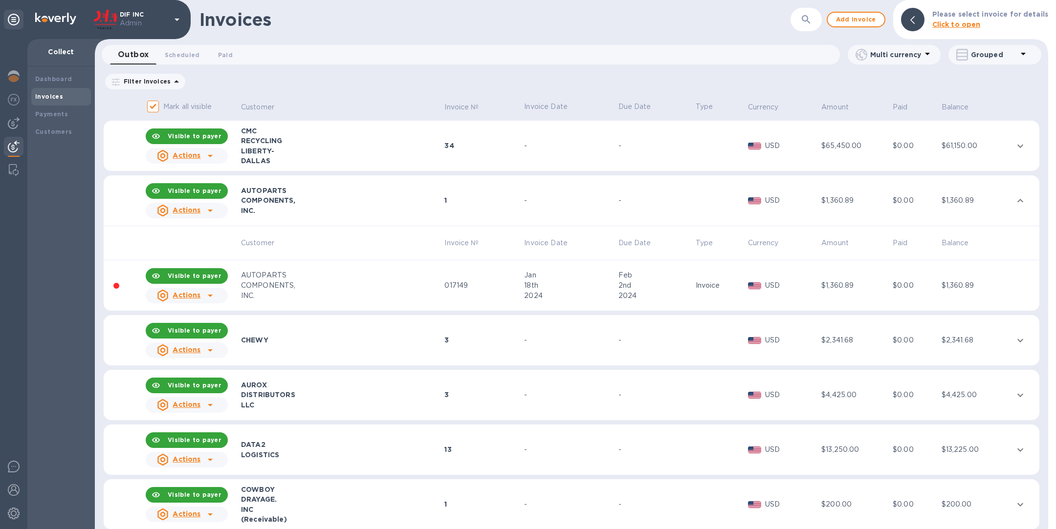
click at [159, 24] on p "Admin" at bounding box center [144, 23] width 49 height 10
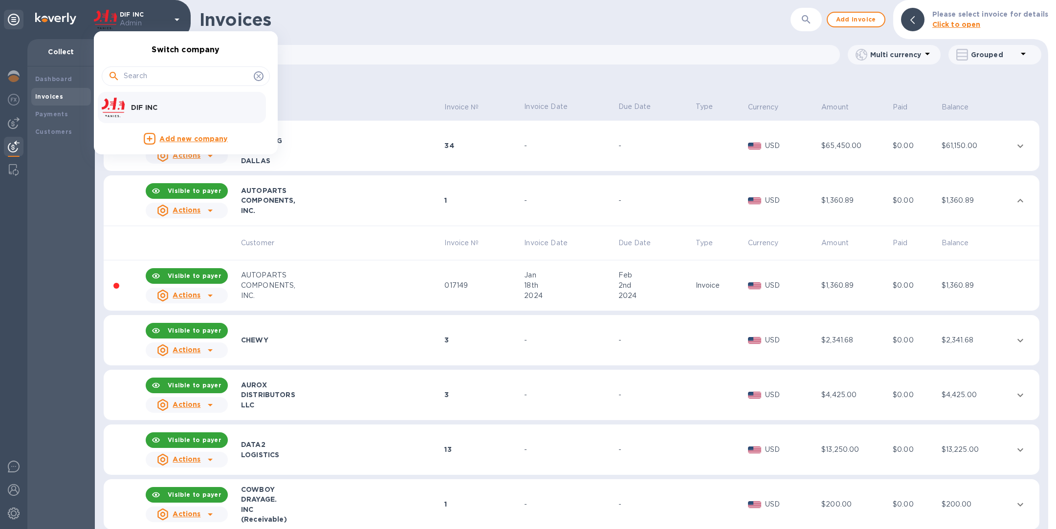
click at [363, 73] on div at bounding box center [528, 264] width 1056 height 529
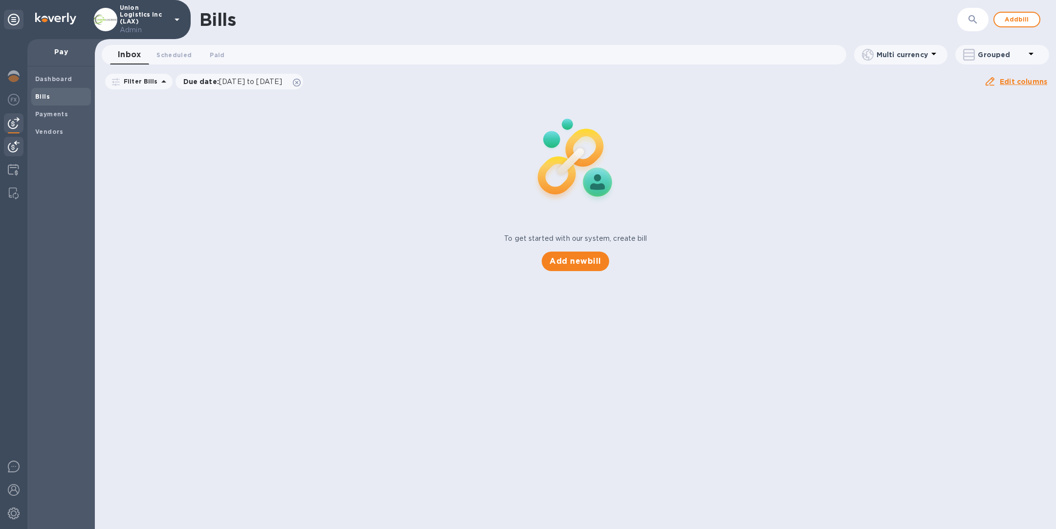
click at [15, 143] on img at bounding box center [14, 147] width 12 height 12
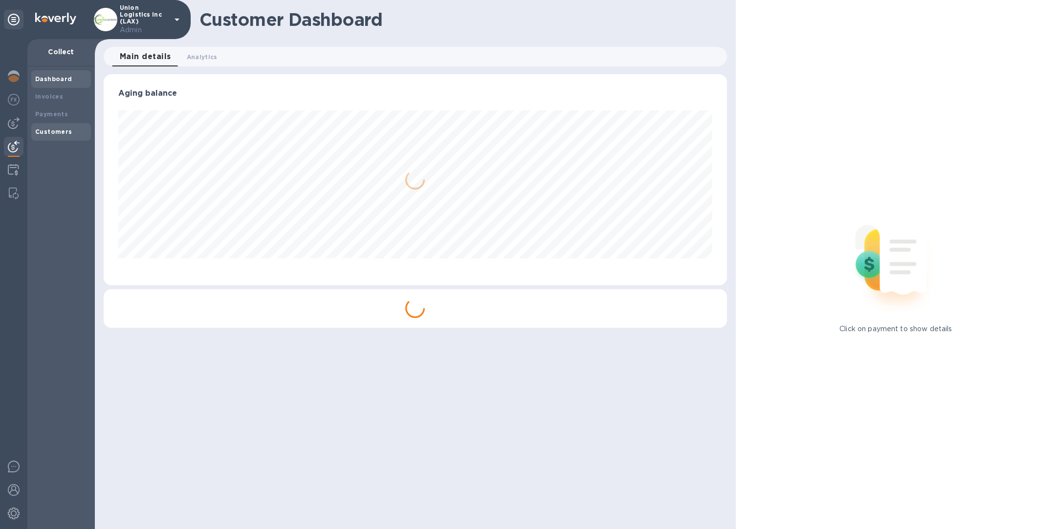
scroll to position [211, 623]
click at [65, 95] on div "Invoices" at bounding box center [61, 97] width 52 height 10
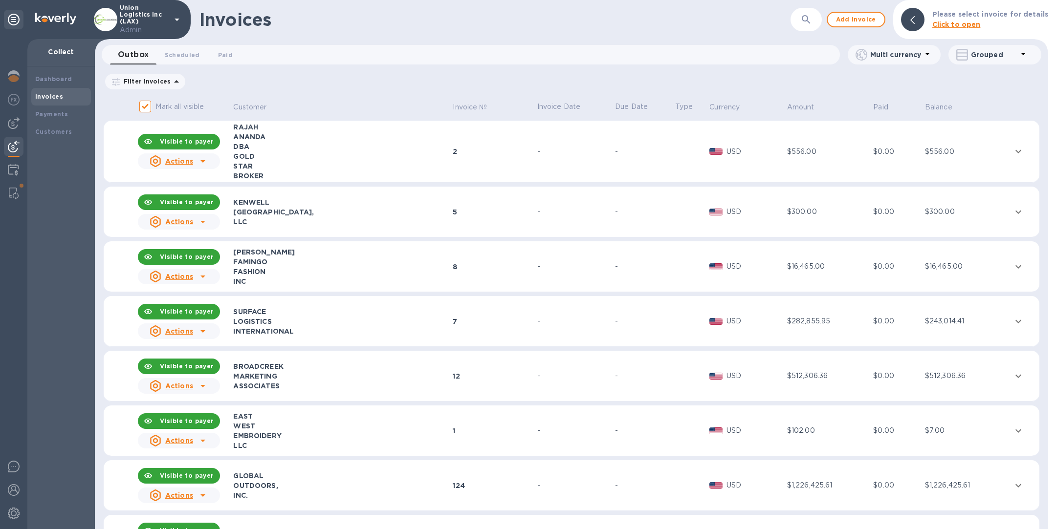
click at [303, 164] on div "STAR" at bounding box center [341, 166] width 217 height 10
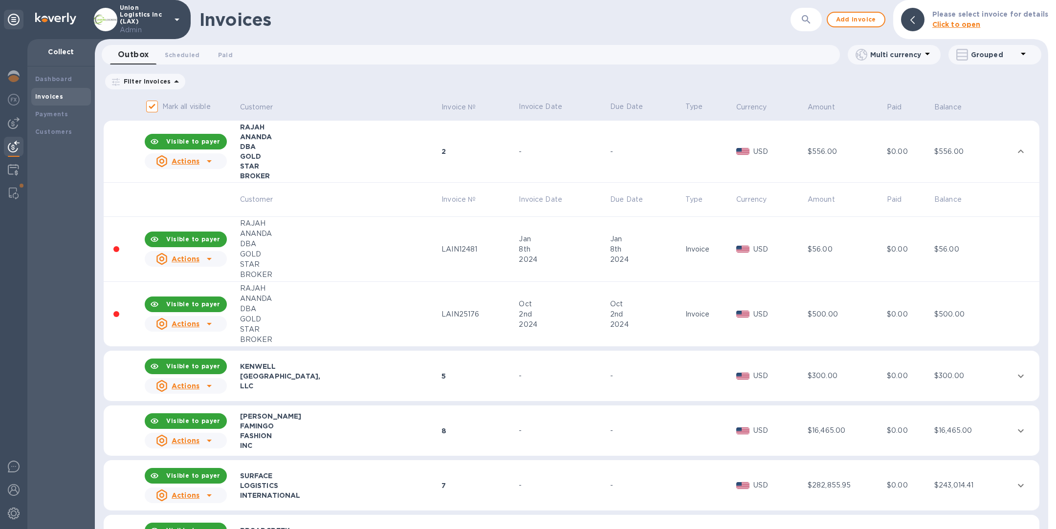
click at [203, 260] on div at bounding box center [209, 259] width 16 height 16
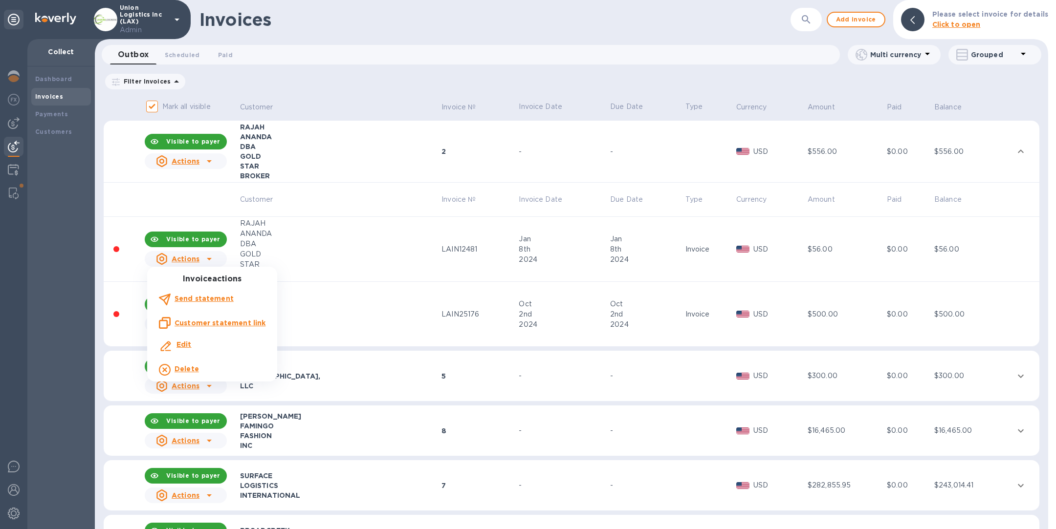
click at [11, 125] on div at bounding box center [528, 264] width 1056 height 529
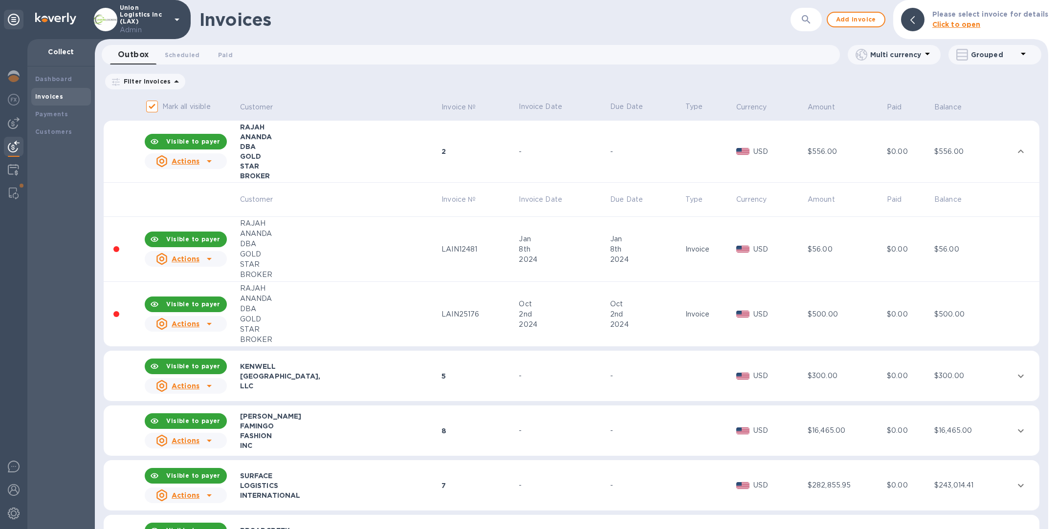
click at [11, 125] on img at bounding box center [14, 123] width 12 height 12
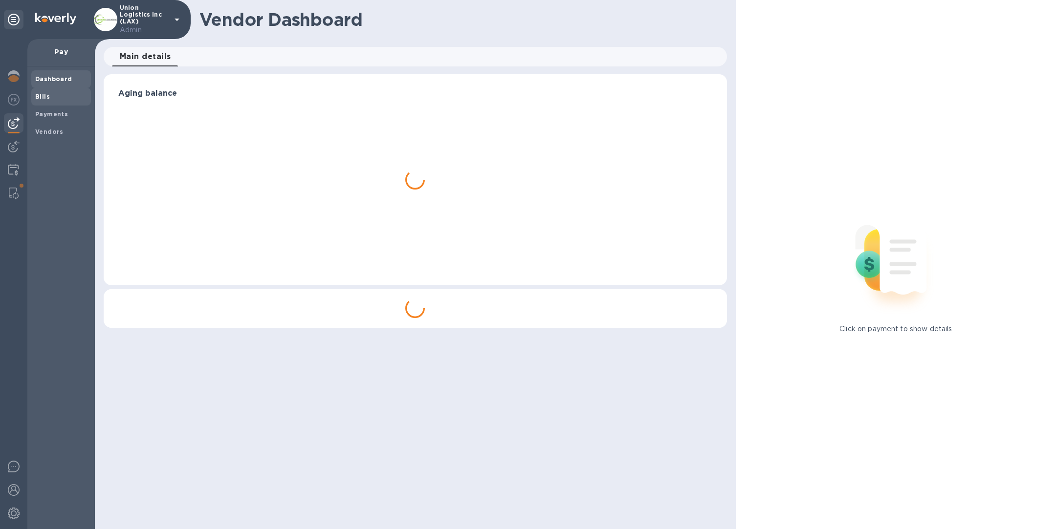
click at [44, 93] on b "Bills" at bounding box center [42, 96] width 15 height 7
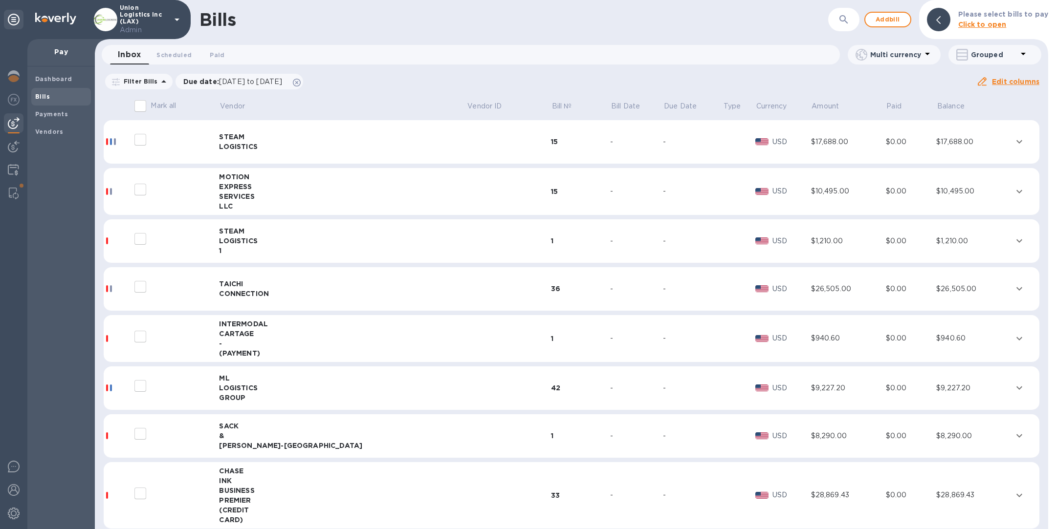
click at [303, 146] on div "LOGISTICS" at bounding box center [342, 147] width 247 height 10
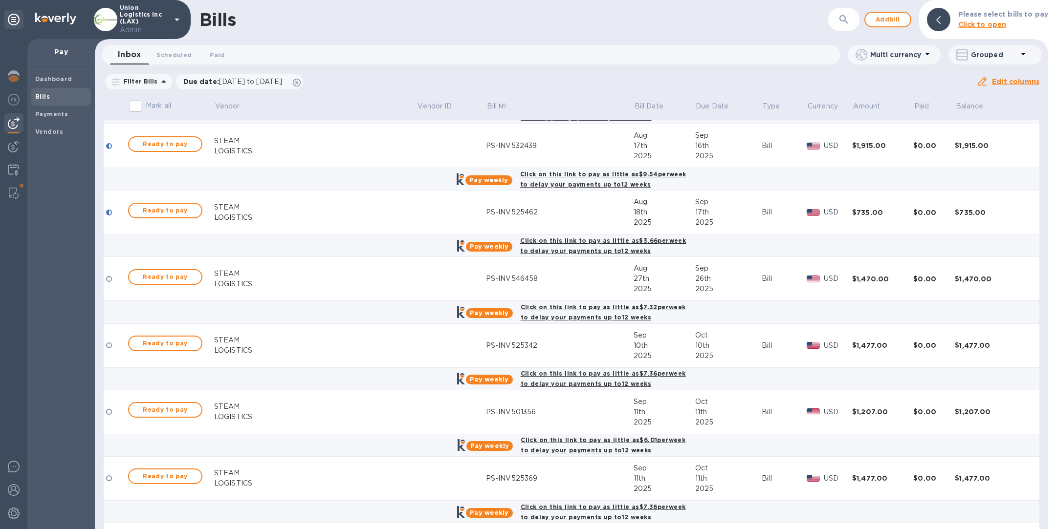
scroll to position [555, 0]
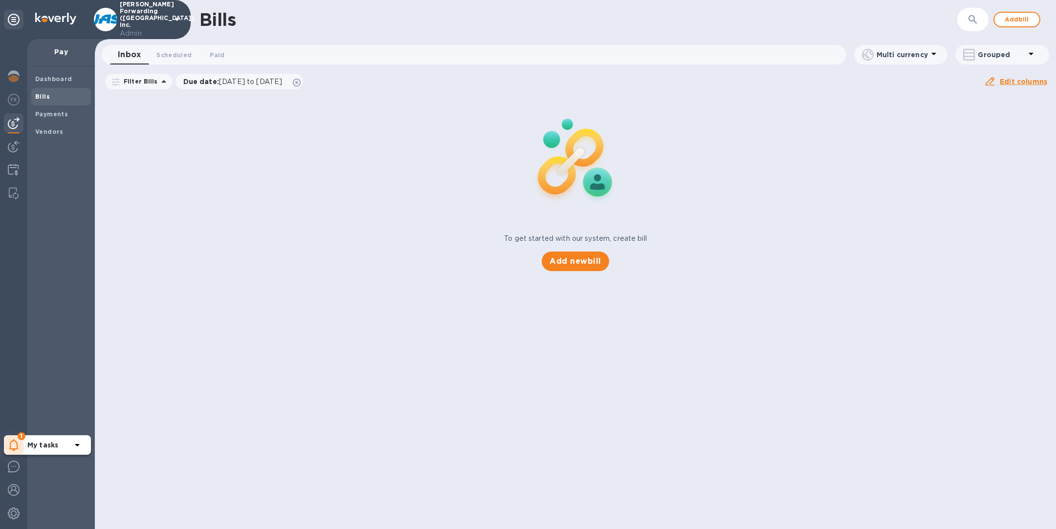
click at [18, 441] on icon at bounding box center [13, 445] width 9 height 12
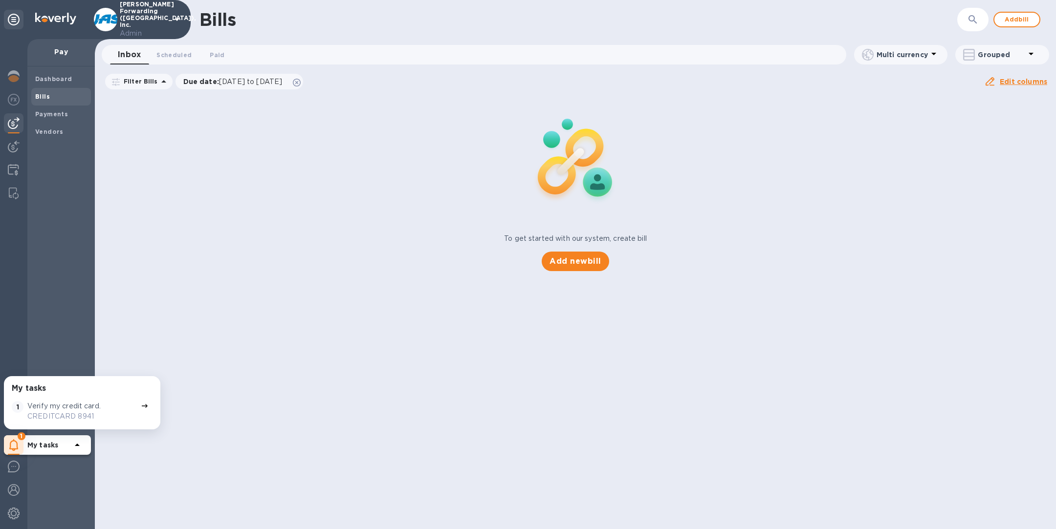
click at [64, 411] on p "Verify my credit card." at bounding box center [63, 406] width 73 height 10
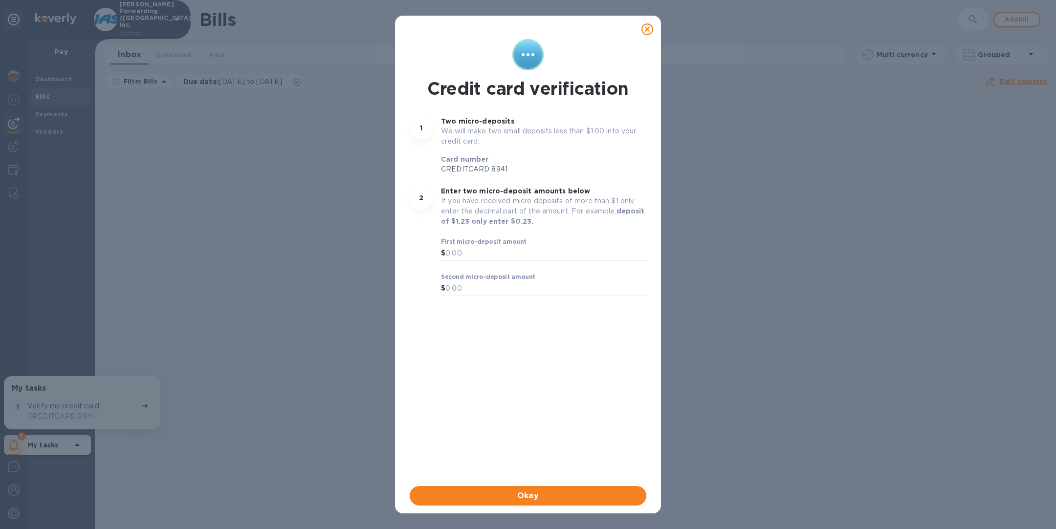
click at [649, 31] on icon at bounding box center [647, 29] width 12 height 12
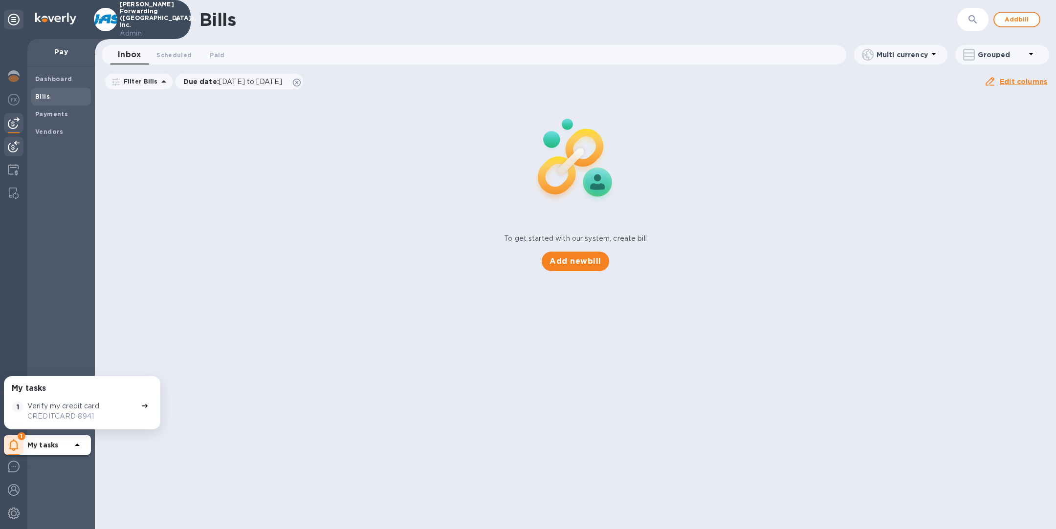
click at [16, 147] on img at bounding box center [14, 147] width 12 height 12
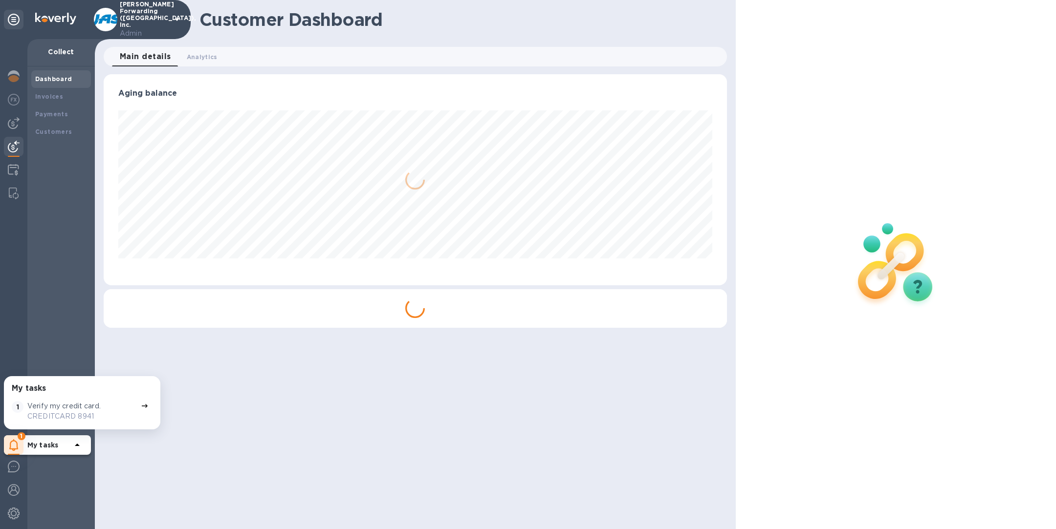
scroll to position [211, 623]
